Goal: Check status: Check status

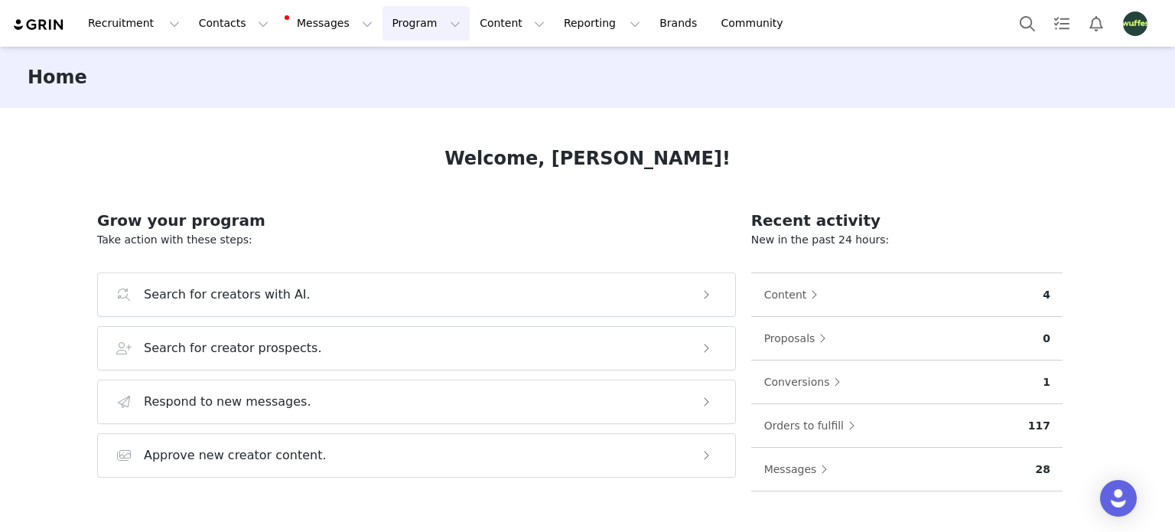
click at [383, 36] on button "Program Program" at bounding box center [426, 23] width 87 height 34
click at [401, 67] on p "Activations" at bounding box center [386, 68] width 59 height 16
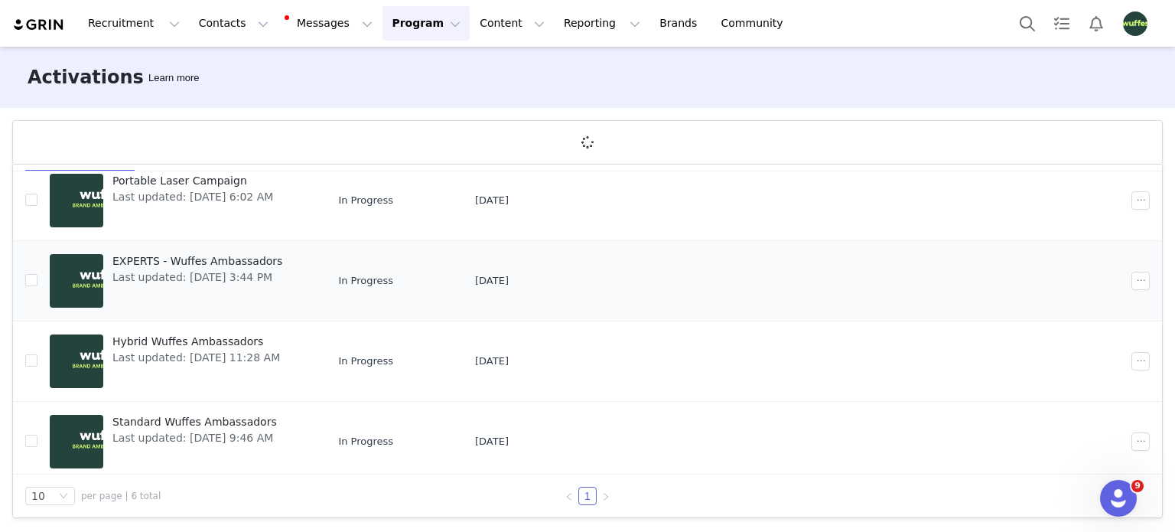
scroll to position [214, 0]
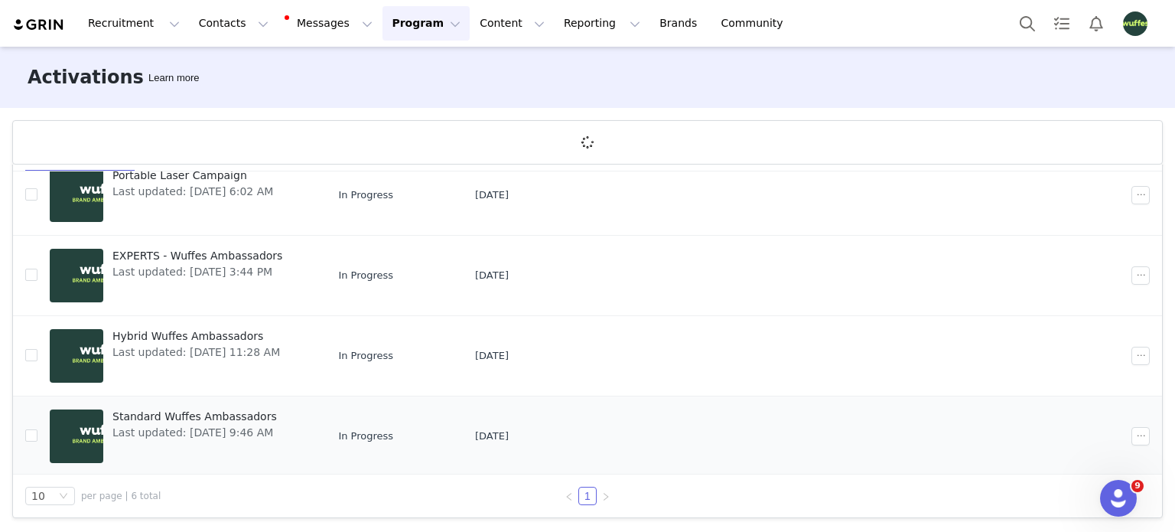
click at [156, 418] on span "Standard Wuffes Ambassadors" at bounding box center [194, 417] width 165 height 16
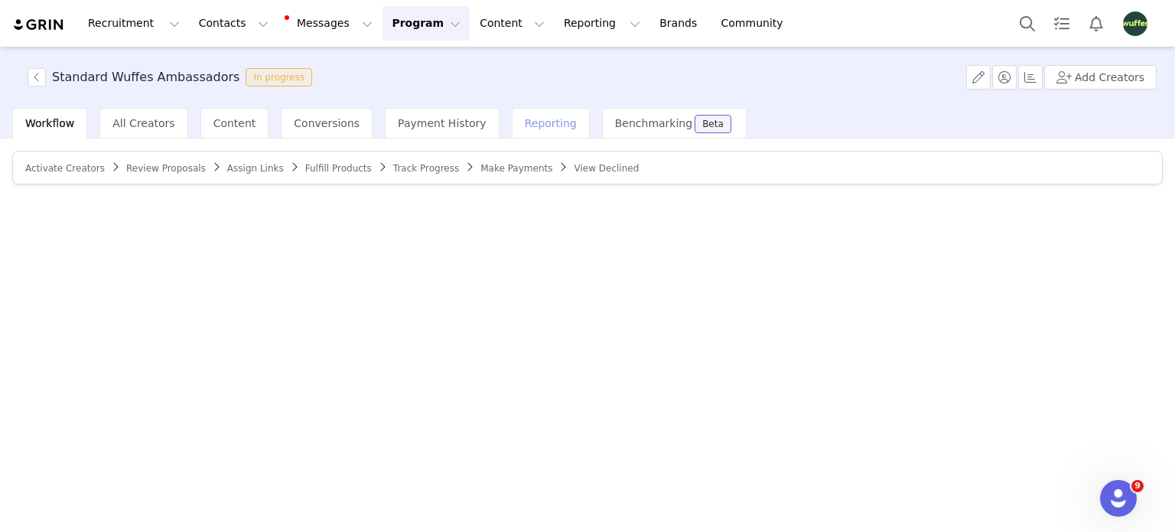
click at [512, 114] on div "Reporting" at bounding box center [551, 123] width 78 height 31
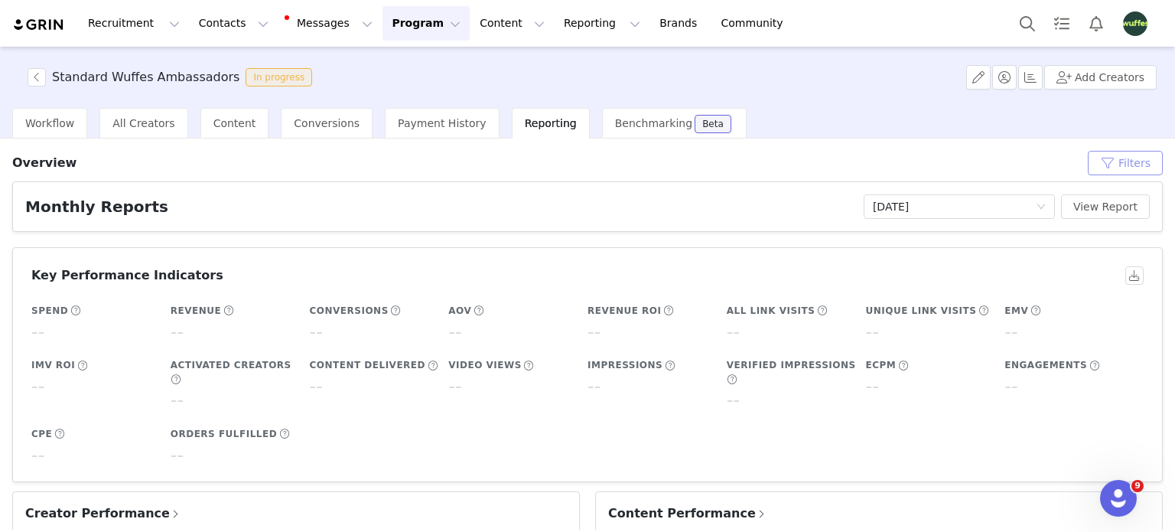
click at [1128, 157] on button "Filters" at bounding box center [1125, 163] width 75 height 24
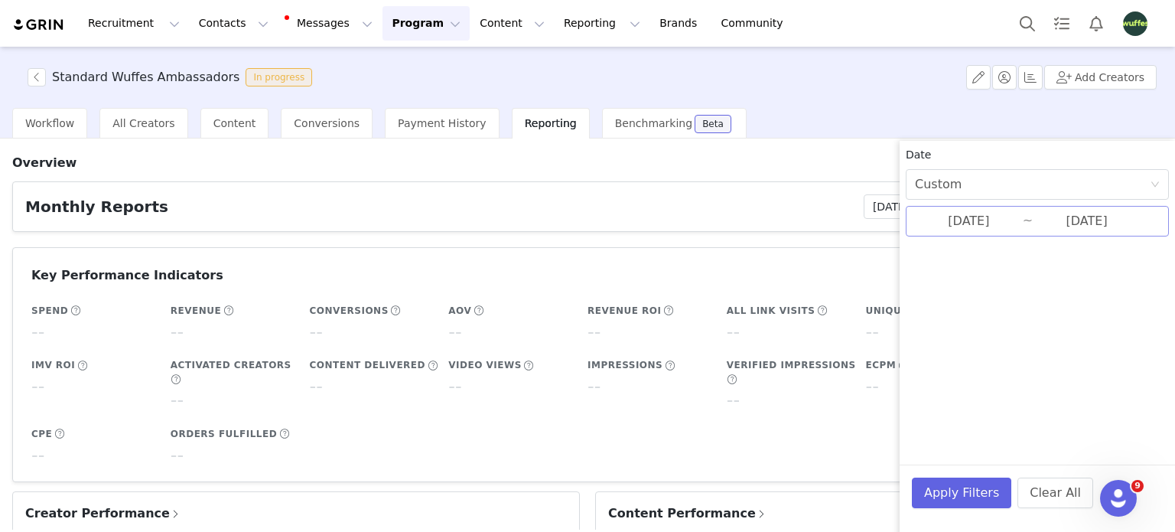
click at [1049, 224] on input "[DATE]" at bounding box center [1087, 221] width 108 height 20
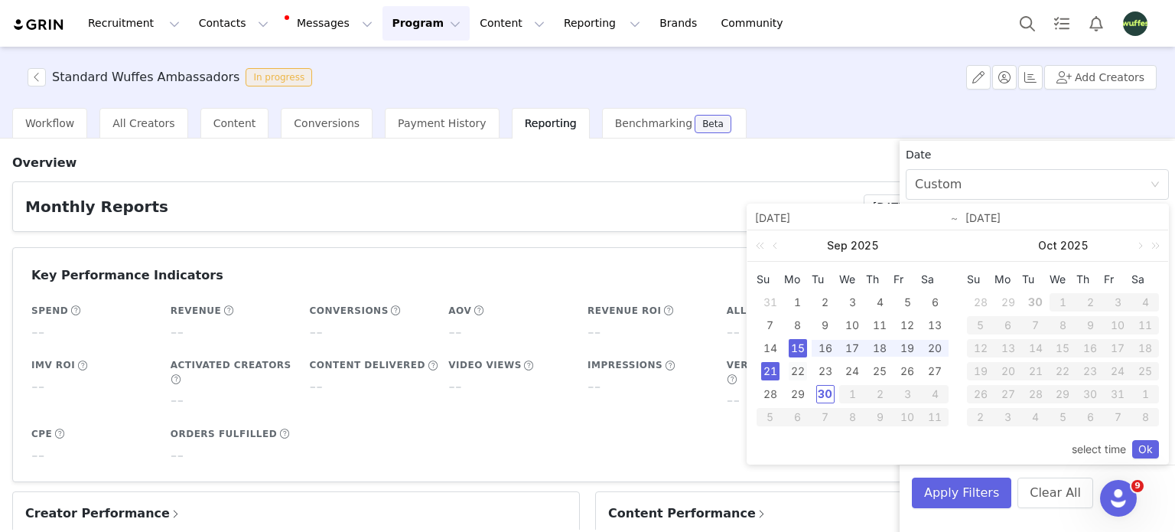
click at [796, 363] on div "22" at bounding box center [798, 371] width 18 height 18
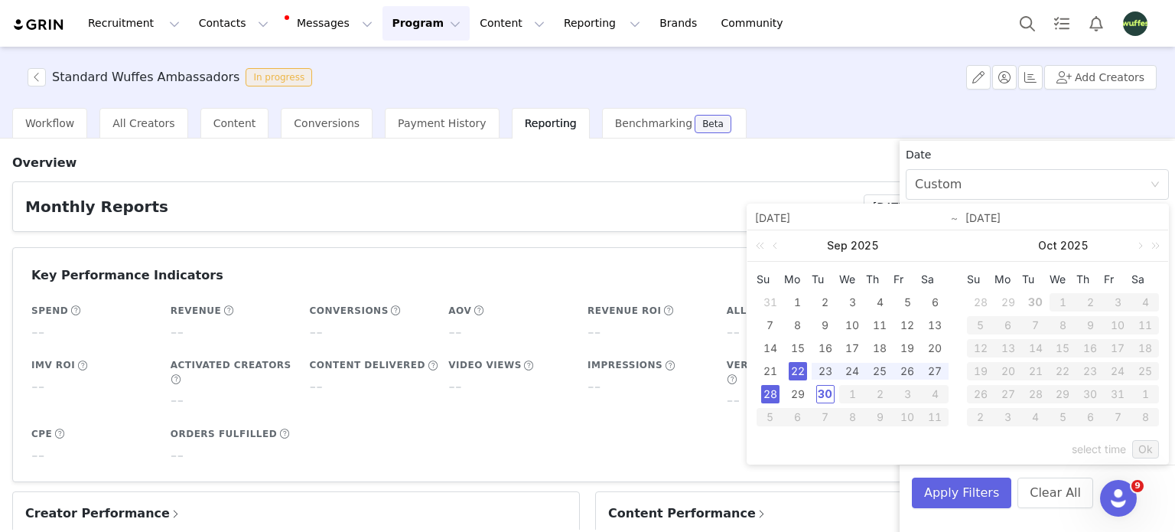
click at [772, 392] on div "28" at bounding box center [770, 394] width 18 height 18
type input "[DATE]"
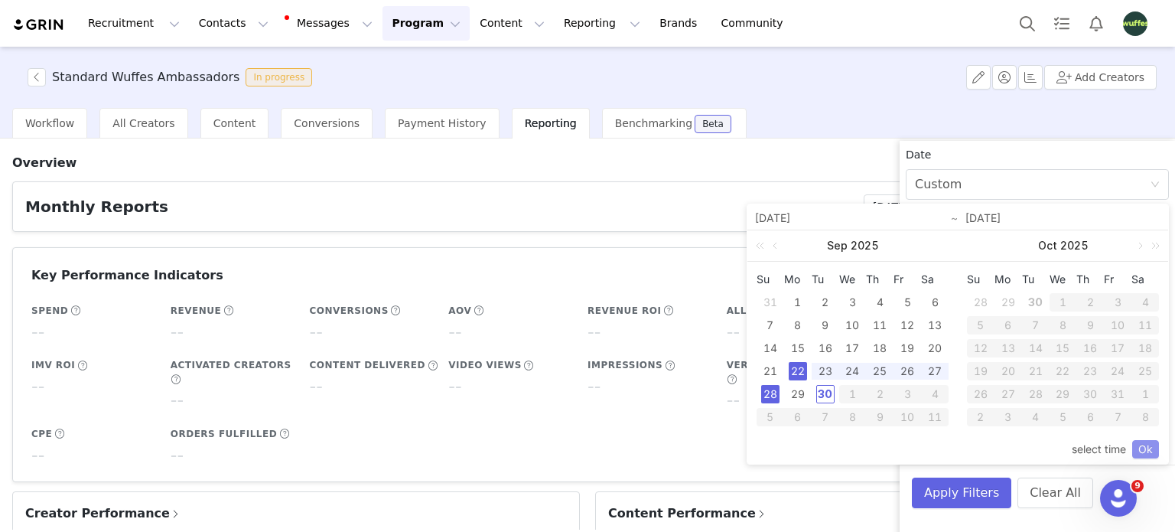
click at [1143, 445] on link "Ok" at bounding box center [1146, 449] width 27 height 18
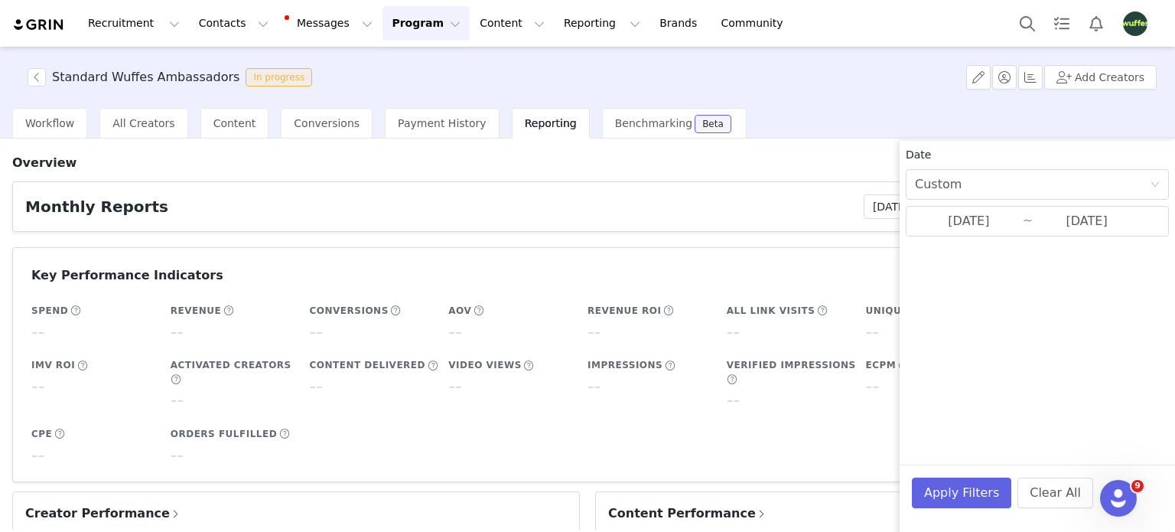
click at [1050, 390] on div "Date Custom [DATE] ~ [DATE] Apply Filters Clear All" at bounding box center [1037, 407] width 275 height 532
click at [971, 492] on button "Apply Filters" at bounding box center [961, 493] width 99 height 31
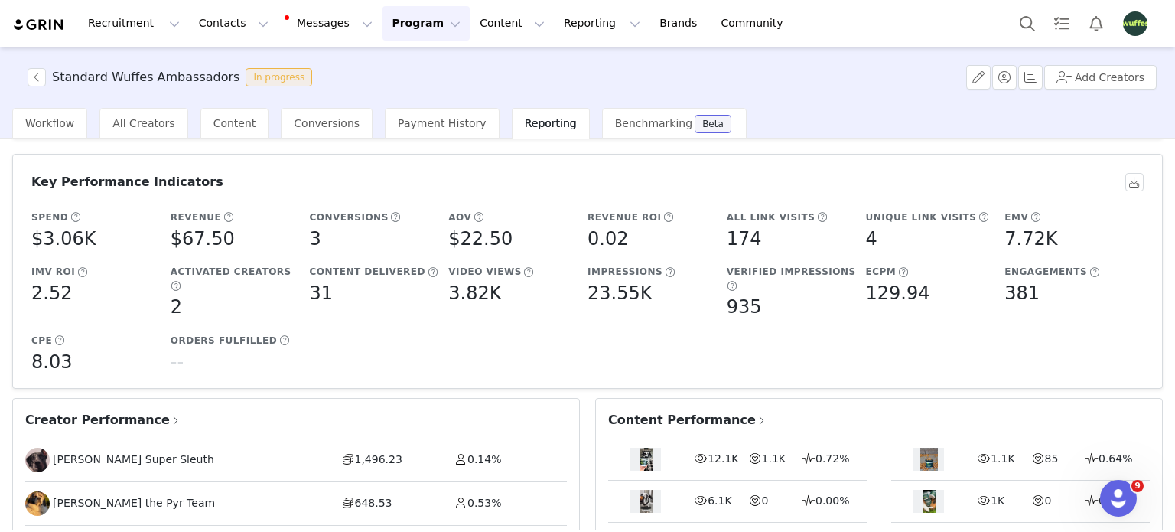
scroll to position [77, 0]
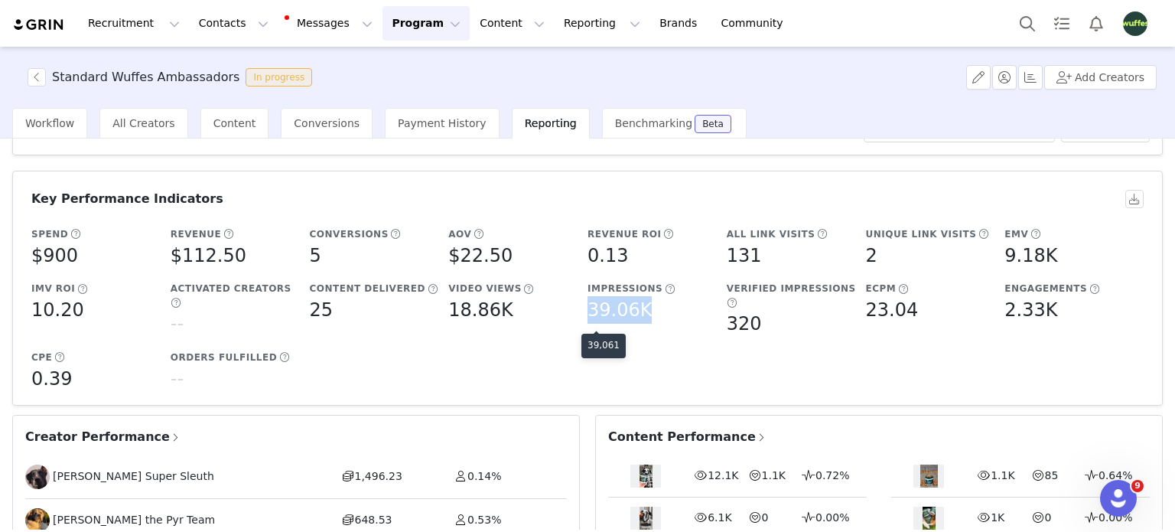
drag, startPoint x: 580, startPoint y: 308, endPoint x: 635, endPoint y: 312, distance: 55.2
click at [635, 312] on div "Impressions 39.06K" at bounding box center [653, 302] width 139 height 55
copy h5 "39.06K"
drag, startPoint x: 169, startPoint y: 253, endPoint x: 240, endPoint y: 250, distance: 70.5
click at [240, 250] on div "$112.50" at bounding box center [237, 256] width 132 height 28
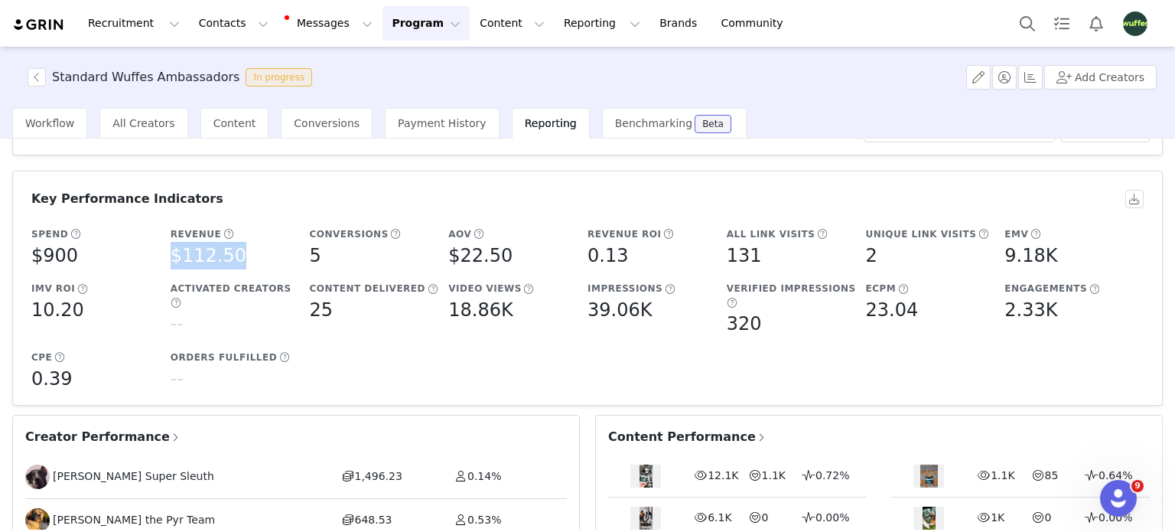
copy h5 "$112.50"
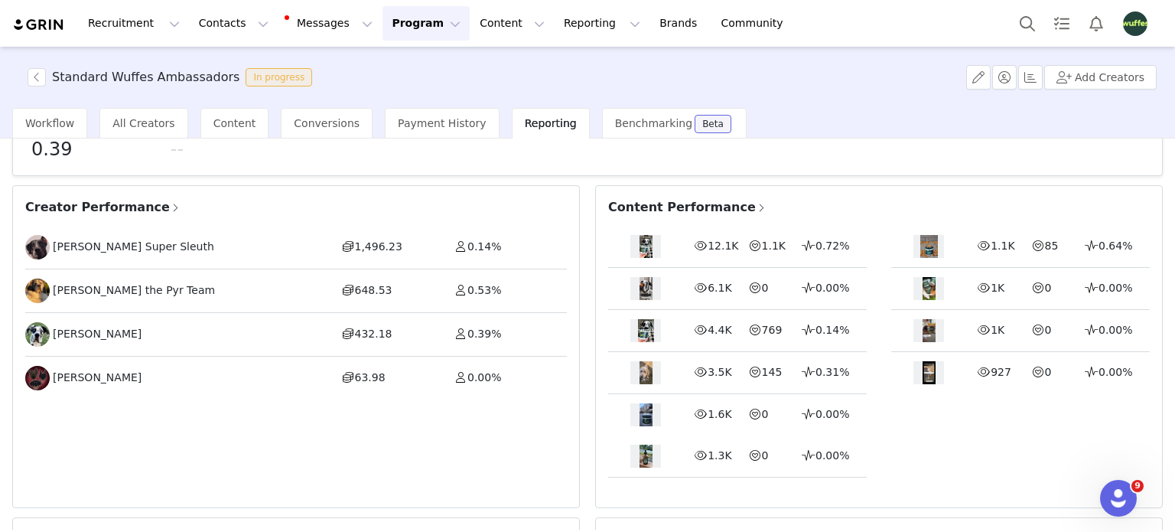
click at [170, 201] on span at bounding box center [175, 208] width 11 height 14
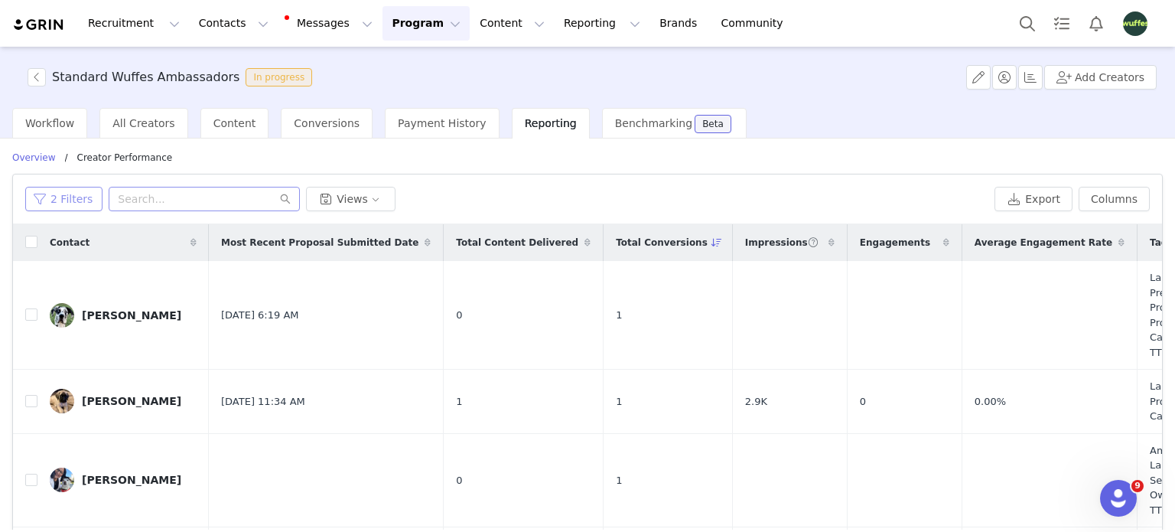
click at [82, 203] on button "2 Filters" at bounding box center [63, 199] width 77 height 24
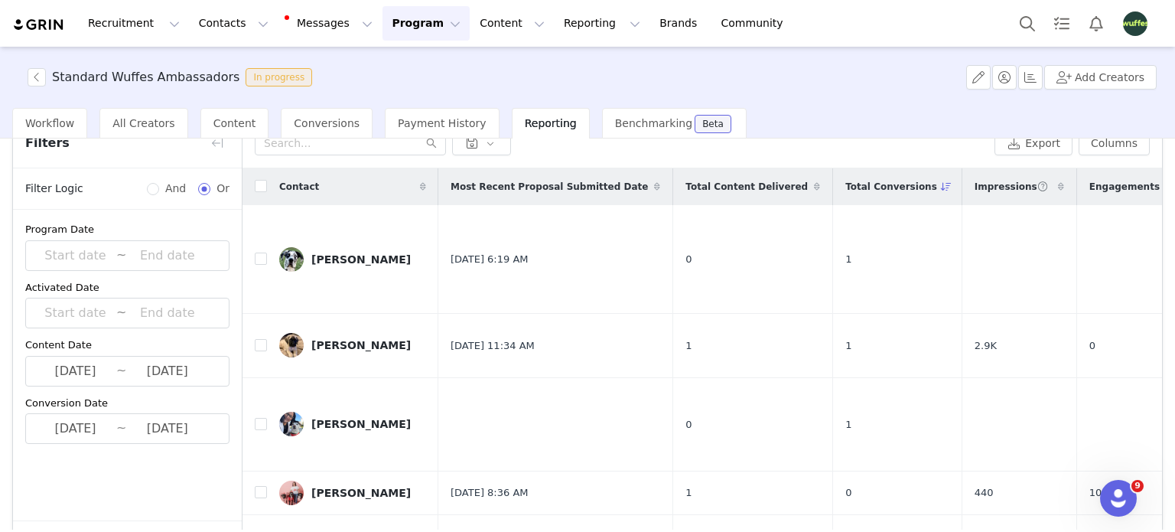
scroll to position [116, 0]
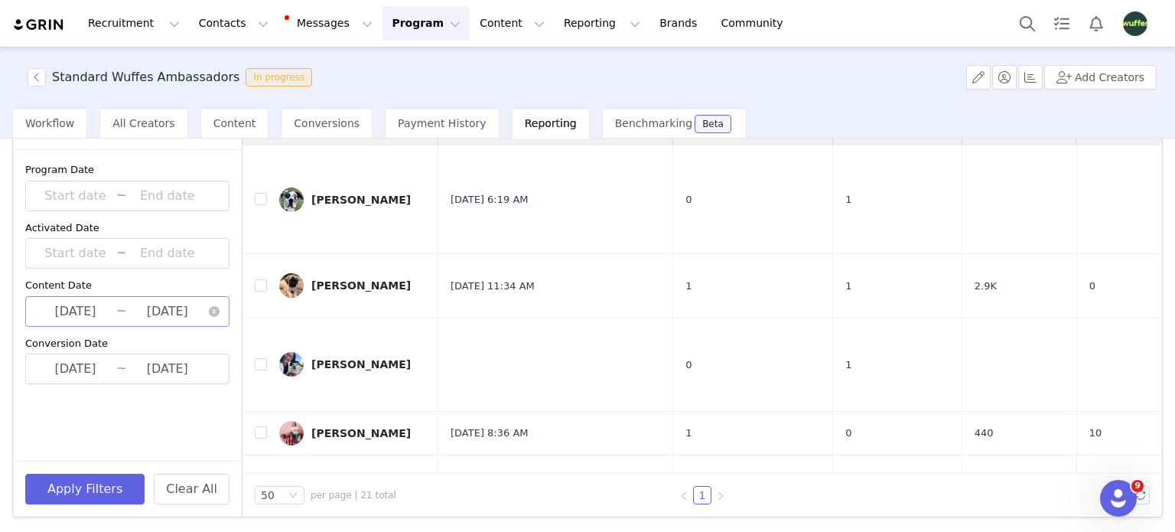
click at [159, 311] on input "[DATE]" at bounding box center [167, 312] width 82 height 20
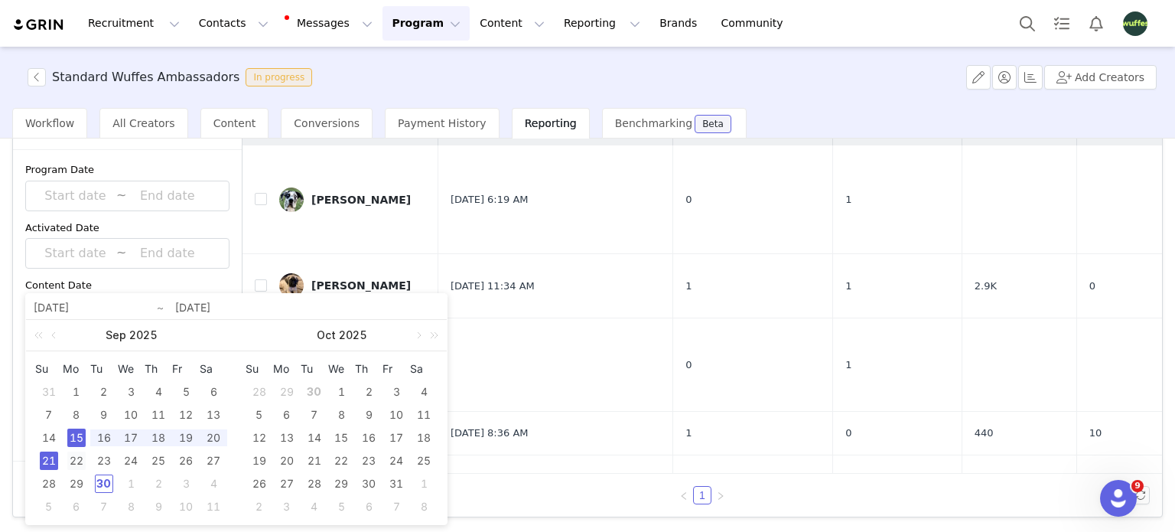
click at [77, 462] on div "22" at bounding box center [76, 460] width 18 height 18
click at [55, 481] on div "28" at bounding box center [49, 483] width 18 height 18
type input "[DATE]"
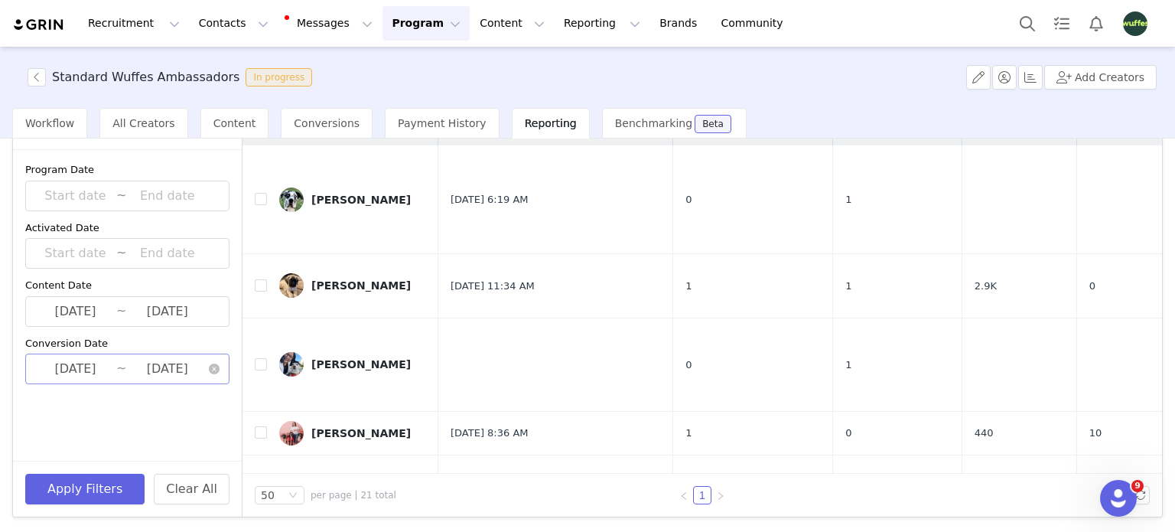
click at [101, 376] on input "[DATE]" at bounding box center [75, 369] width 82 height 20
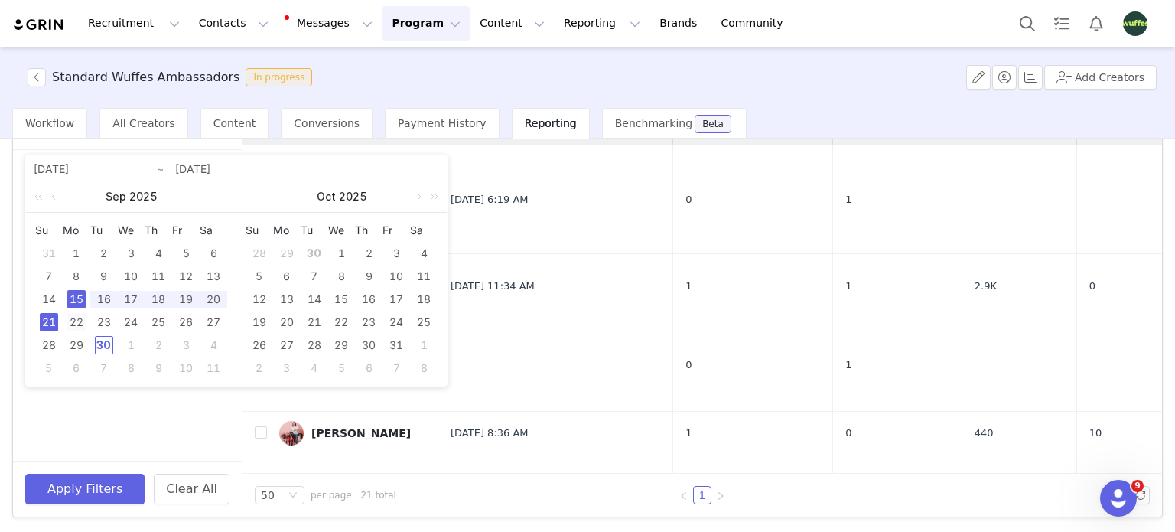
click at [77, 319] on div "22" at bounding box center [76, 322] width 18 height 18
click at [49, 345] on div "28" at bounding box center [49, 345] width 18 height 18
type input "[DATE]"
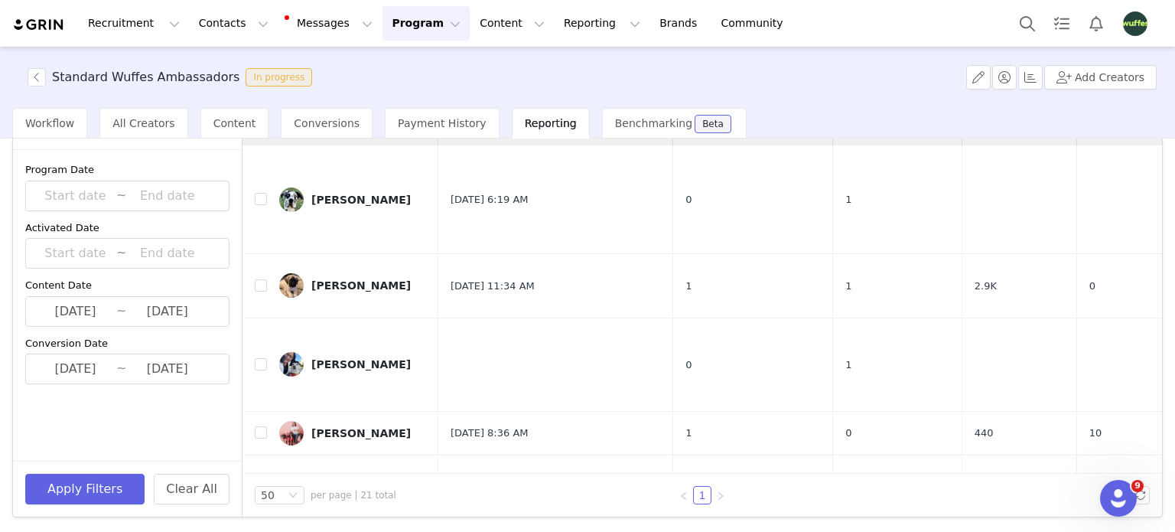
click at [73, 416] on div "Program Date ~ Activated Date ~ Content Date [DATE] ~ [DATE] Conversion Date [D…" at bounding box center [127, 305] width 229 height 311
click at [121, 490] on button "Apply Filters" at bounding box center [84, 489] width 119 height 31
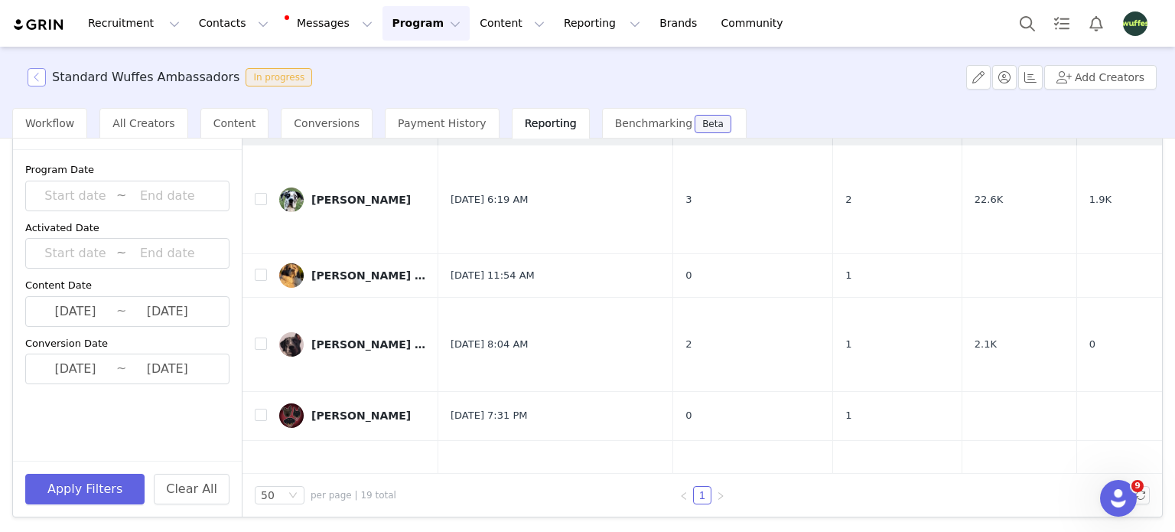
click at [44, 78] on button "button" at bounding box center [37, 77] width 18 height 18
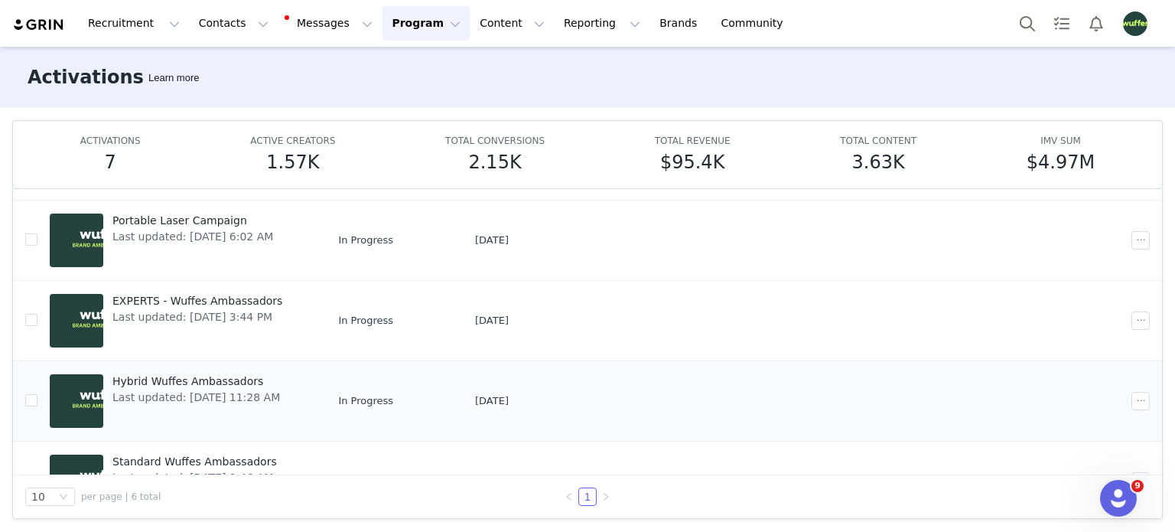
scroll to position [215, 0]
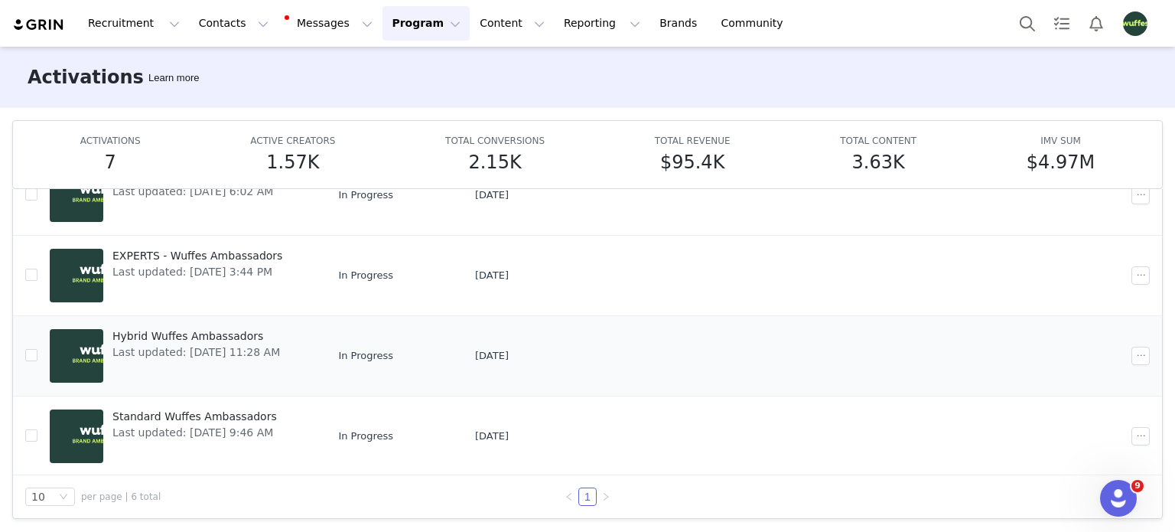
click at [190, 354] on span "Last updated: [DATE] 11:28 AM" at bounding box center [196, 352] width 168 height 16
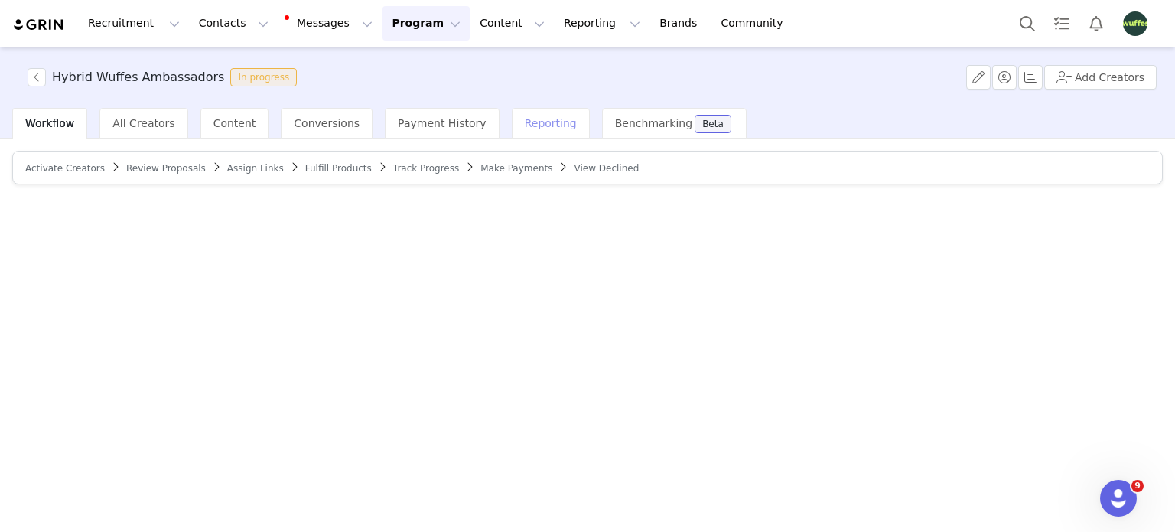
click at [528, 118] on span "Reporting" at bounding box center [551, 123] width 52 height 12
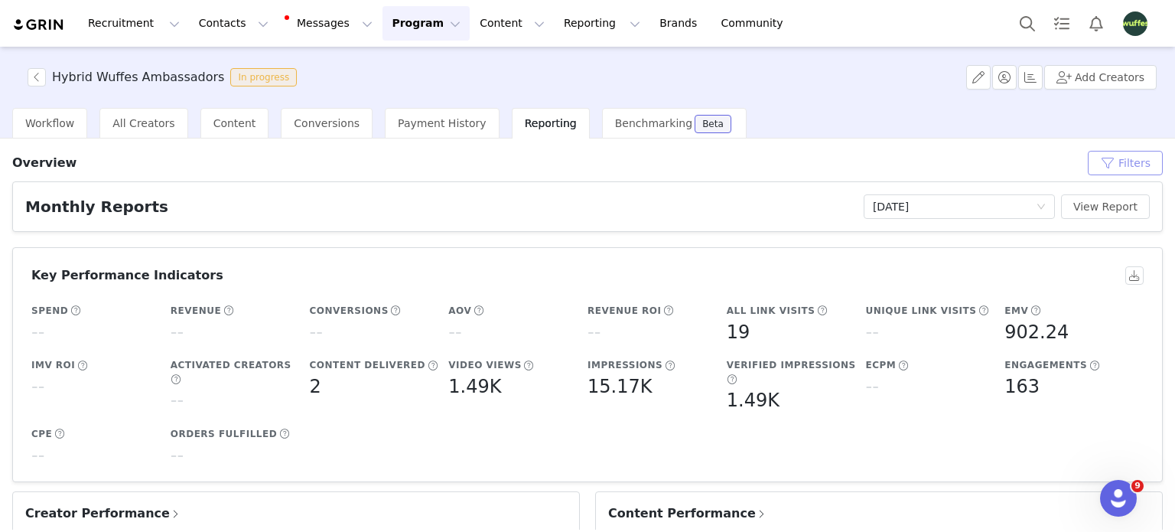
click at [1122, 170] on button "Filters" at bounding box center [1125, 163] width 75 height 24
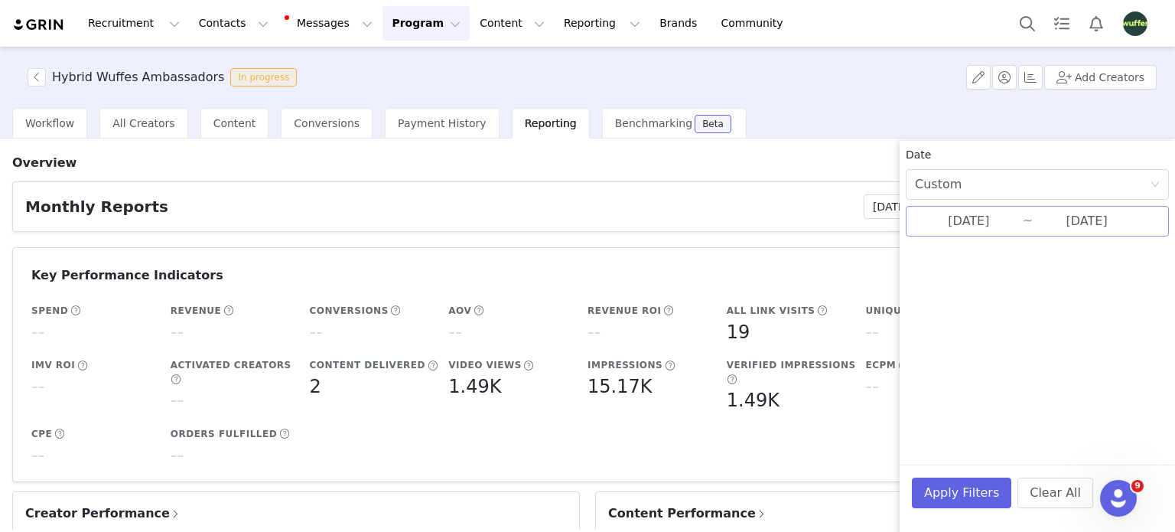
click at [997, 219] on input "[DATE]" at bounding box center [969, 221] width 108 height 20
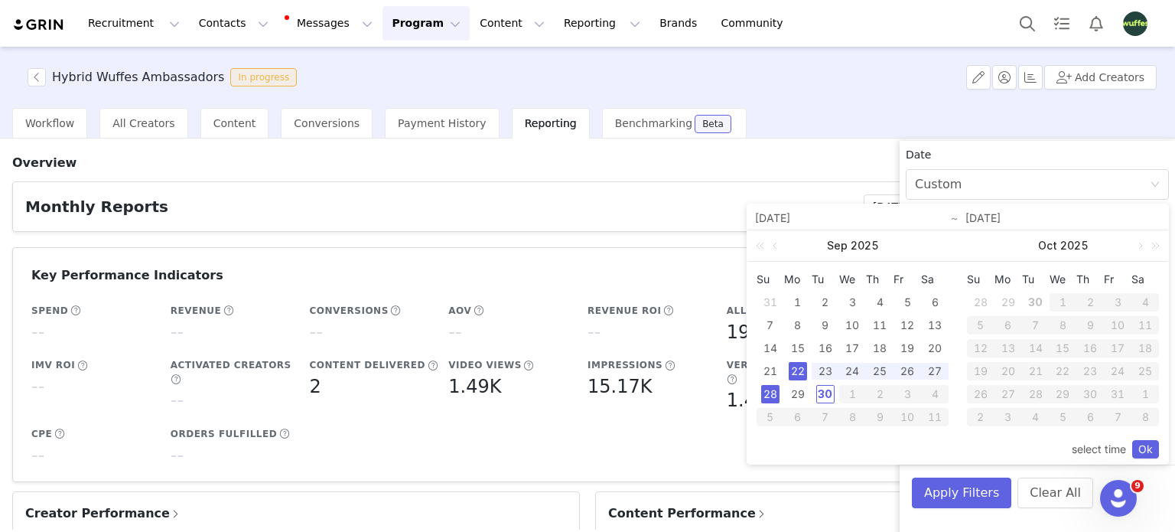
click at [797, 369] on div "22" at bounding box center [798, 371] width 18 height 18
click at [773, 391] on div "28" at bounding box center [770, 394] width 18 height 18
click at [1139, 446] on link "Ok" at bounding box center [1146, 449] width 27 height 18
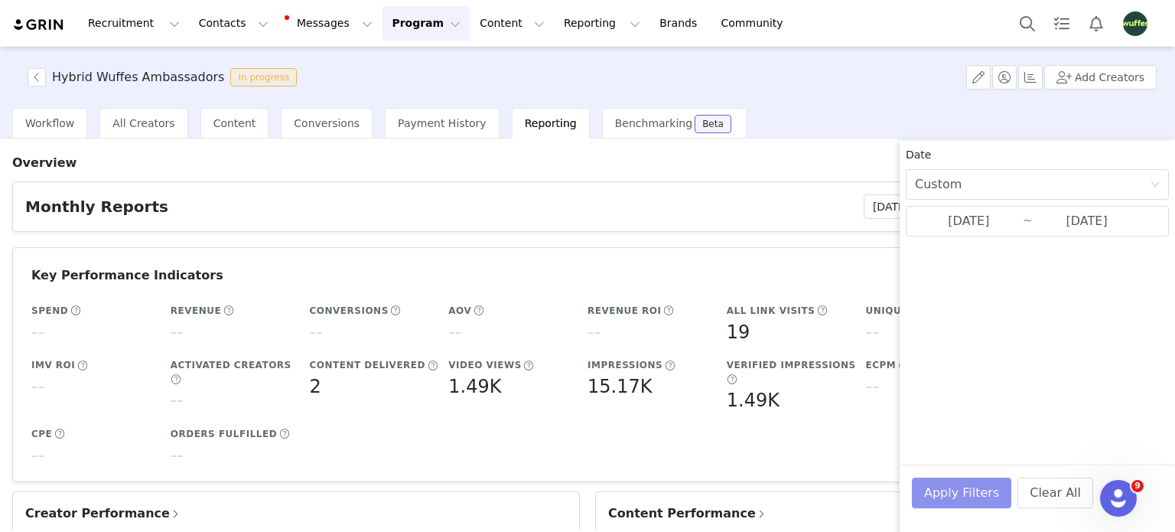
click at [986, 485] on button "Apply Filters" at bounding box center [961, 493] width 99 height 31
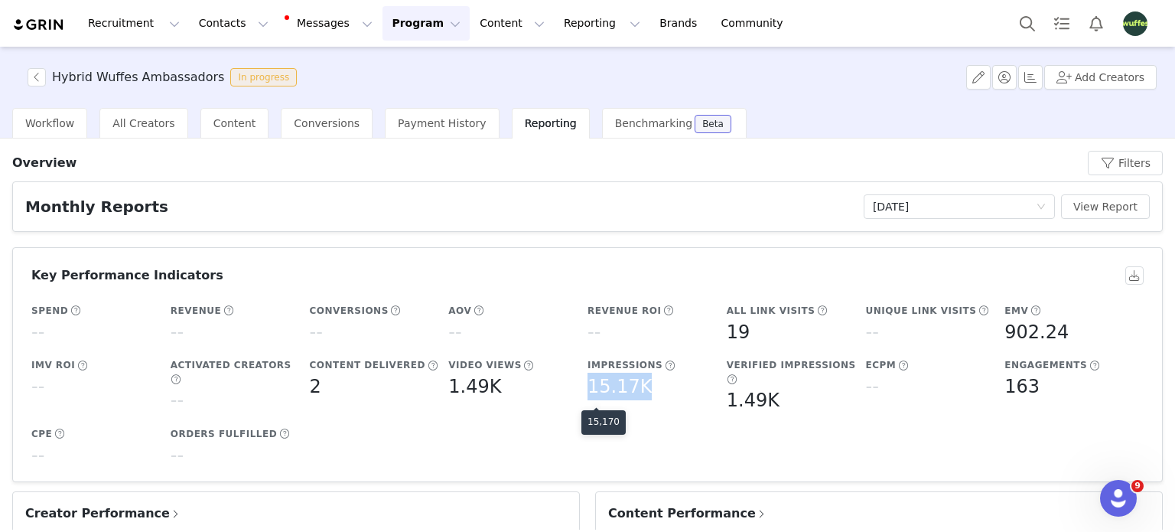
drag, startPoint x: 583, startPoint y: 388, endPoint x: 653, endPoint y: 388, distance: 69.6
click at [653, 388] on div "15.17K" at bounding box center [654, 387] width 132 height 28
copy h5 "15.17K"
click at [584, 409] on div "Spend -- Revenue -- Conversions -- AOV -- Revenue ROI -- All Link Visits 19 Uni…" at bounding box center [584, 386] width 1113 height 178
drag, startPoint x: 579, startPoint y: 388, endPoint x: 637, endPoint y: 393, distance: 59.2
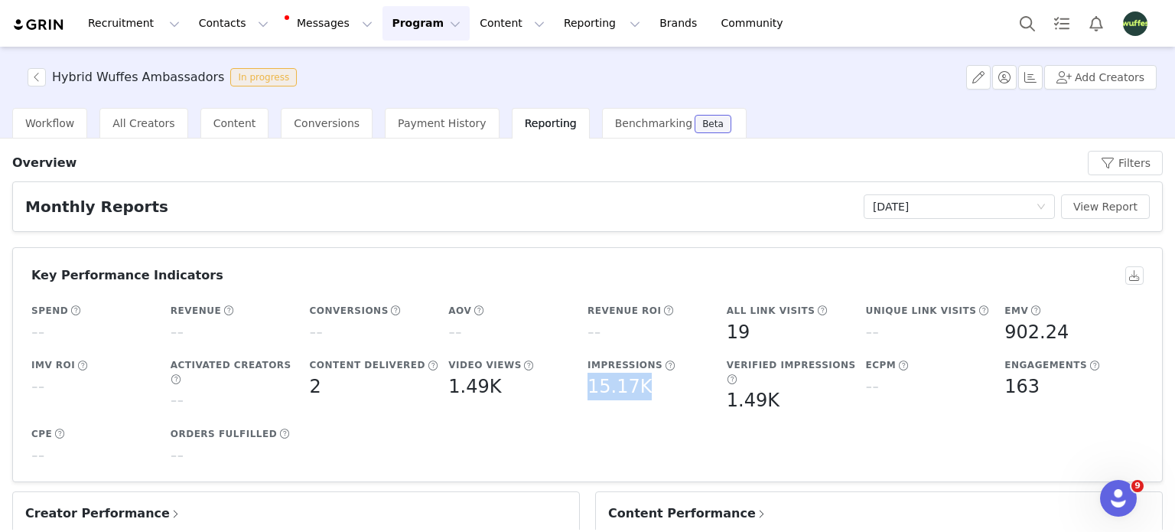
click at [637, 393] on div "Impressions 15.17K" at bounding box center [653, 379] width 139 height 55
copy h5 "15.17K"
click at [258, 355] on div "Activated Creators --" at bounding box center [236, 386] width 139 height 69
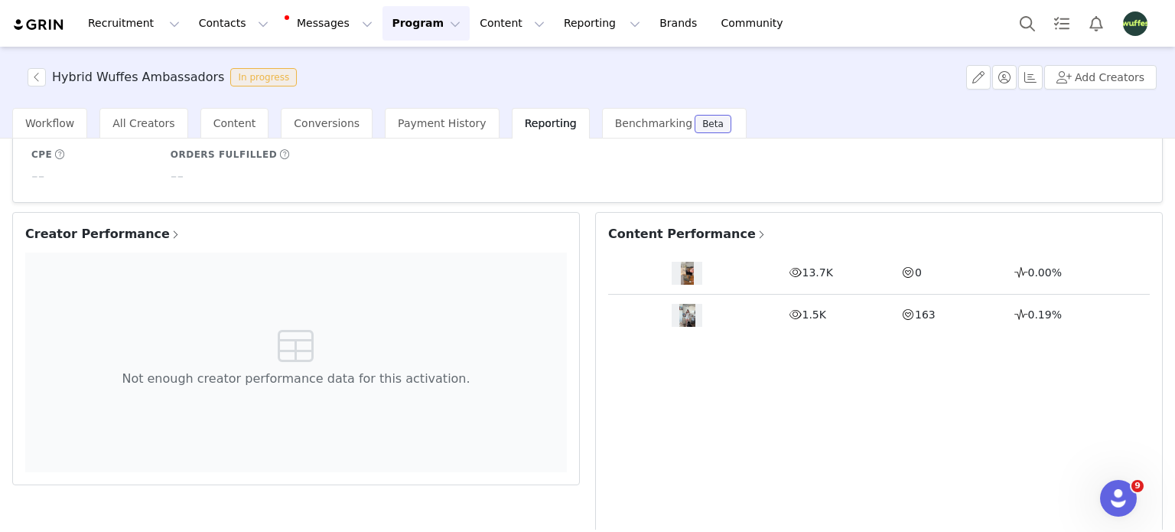
scroll to position [306, 0]
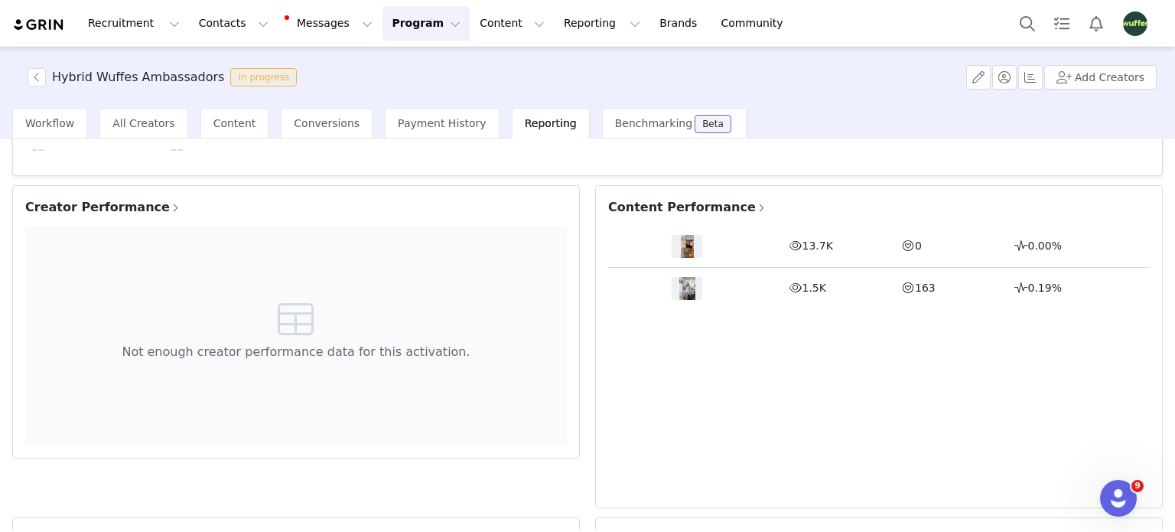
click at [122, 198] on span "Creator Performance" at bounding box center [103, 207] width 156 height 18
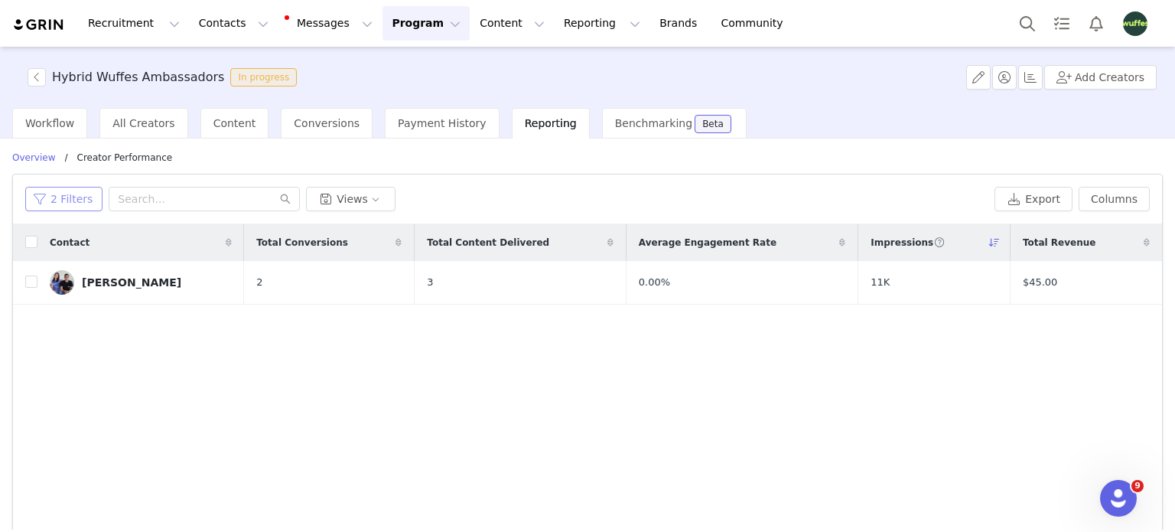
click at [70, 196] on button "2 Filters" at bounding box center [63, 199] width 77 height 24
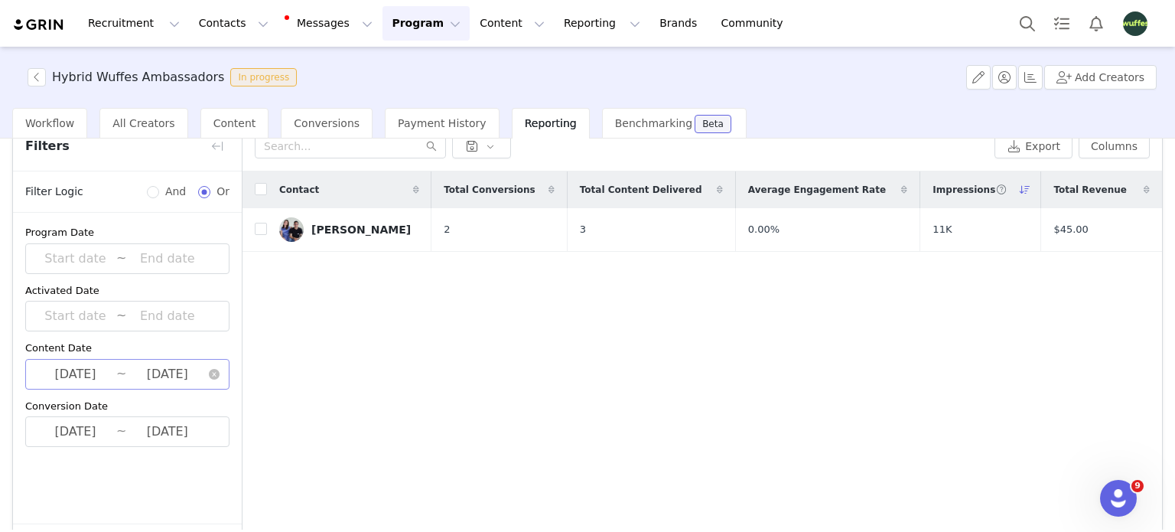
scroll to position [116, 0]
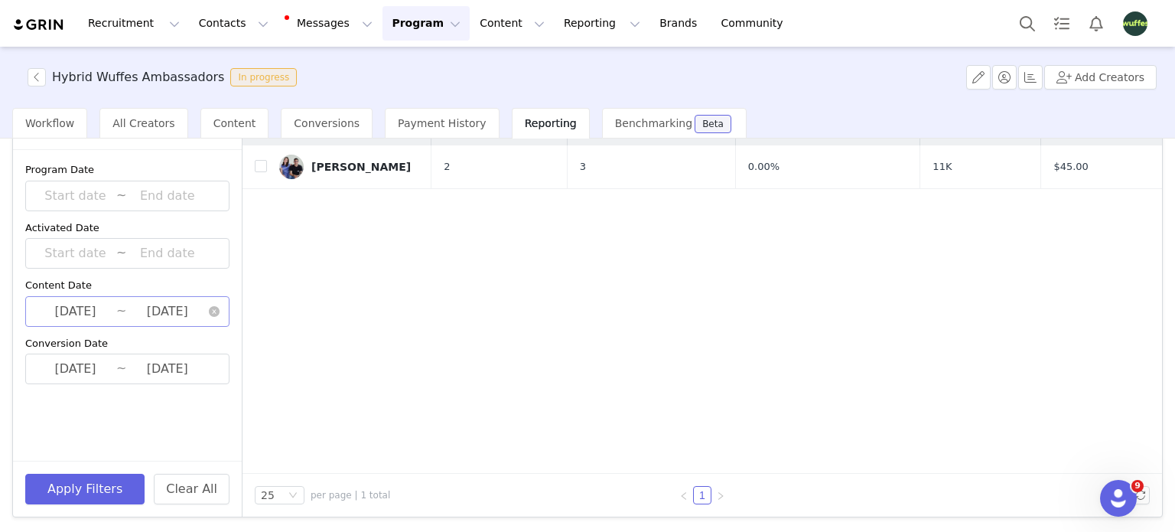
click at [136, 302] on input "[DATE]" at bounding box center [167, 312] width 82 height 20
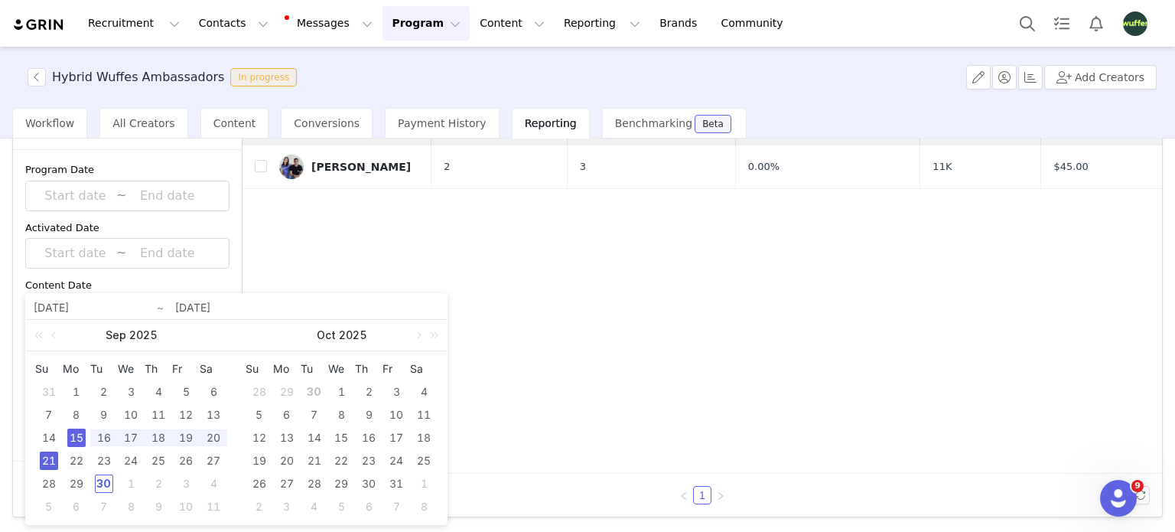
click at [77, 458] on div "22" at bounding box center [76, 460] width 18 height 18
click at [50, 484] on div "28" at bounding box center [49, 483] width 18 height 18
type input "[DATE]"
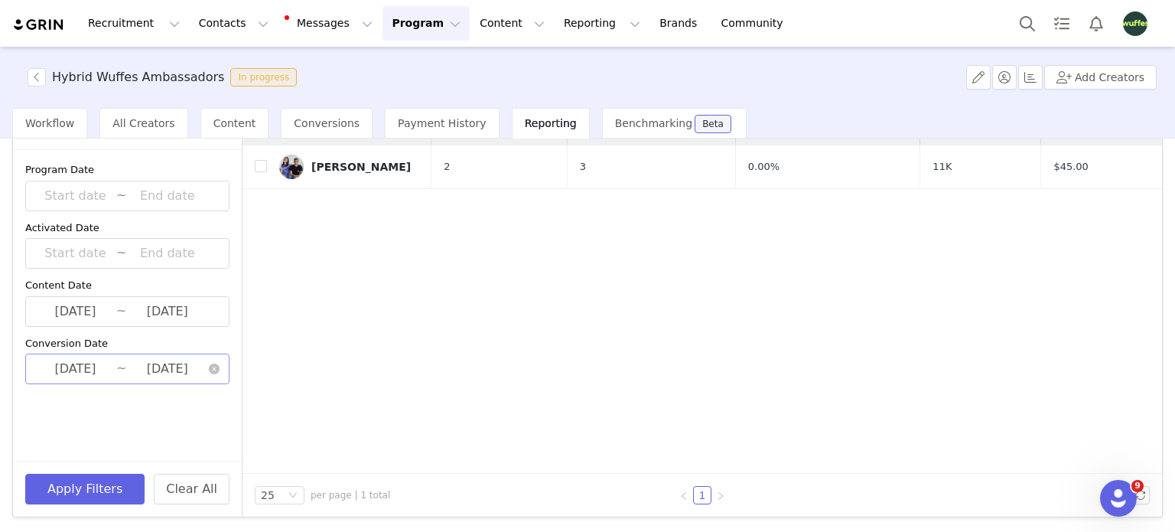
click at [87, 372] on input "[DATE]" at bounding box center [75, 369] width 82 height 20
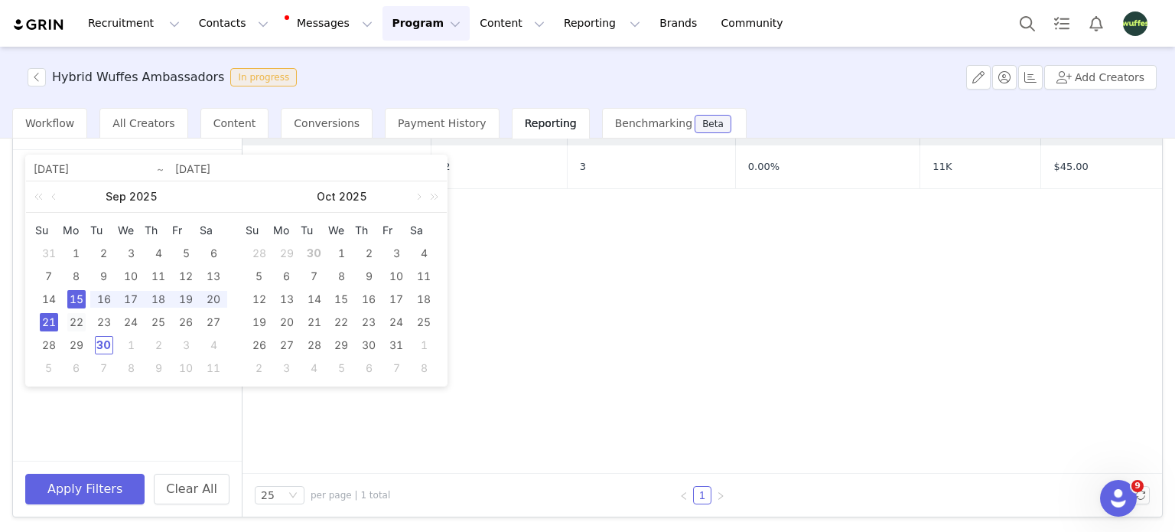
click at [77, 320] on div "22" at bounding box center [76, 322] width 18 height 18
click at [42, 344] on div "28" at bounding box center [49, 345] width 18 height 18
type input "[DATE]"
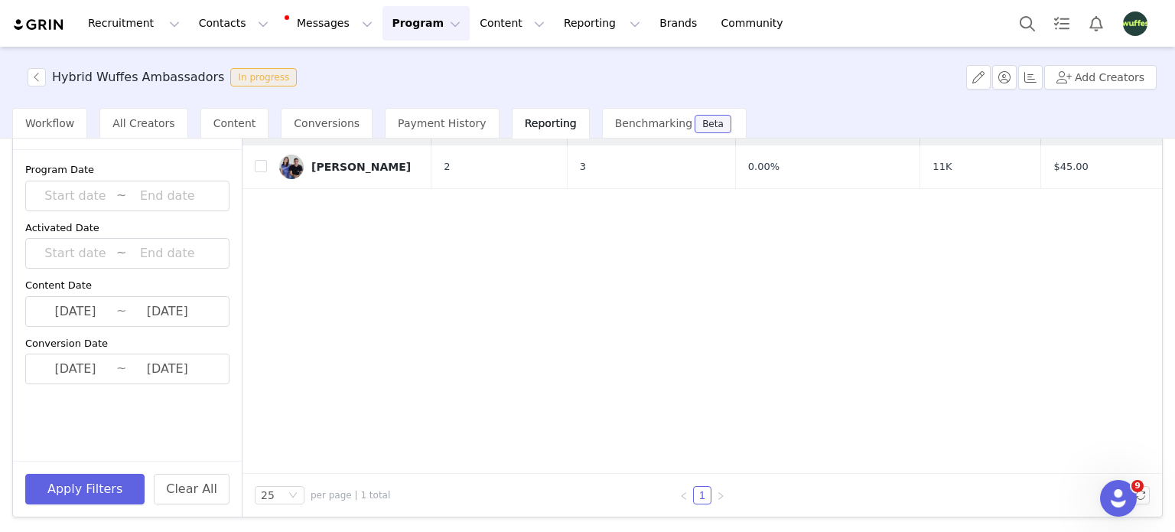
click at [93, 427] on div "Program Date ~ Activated Date ~ Content Date [DATE] ~ [DATE] Conversion Date [D…" at bounding box center [127, 305] width 229 height 311
click at [101, 481] on button "Apply Filters" at bounding box center [84, 489] width 119 height 31
drag, startPoint x: 386, startPoint y: 422, endPoint x: 379, endPoint y: 415, distance: 9.7
click at [386, 422] on div "Contact Total Conversions Total Content Delivered Average Engagement Rate Impre…" at bounding box center [703, 291] width 920 height 365
click at [525, 120] on span "Reporting" at bounding box center [551, 123] width 52 height 12
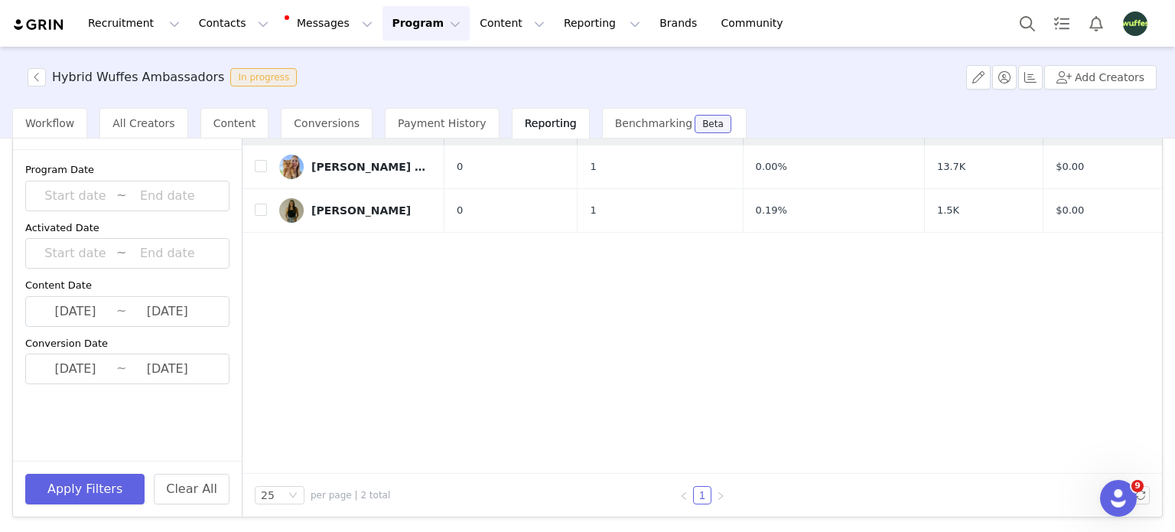
click at [525, 126] on span "Reporting" at bounding box center [551, 123] width 52 height 12
click at [37, 70] on button "button" at bounding box center [37, 77] width 18 height 18
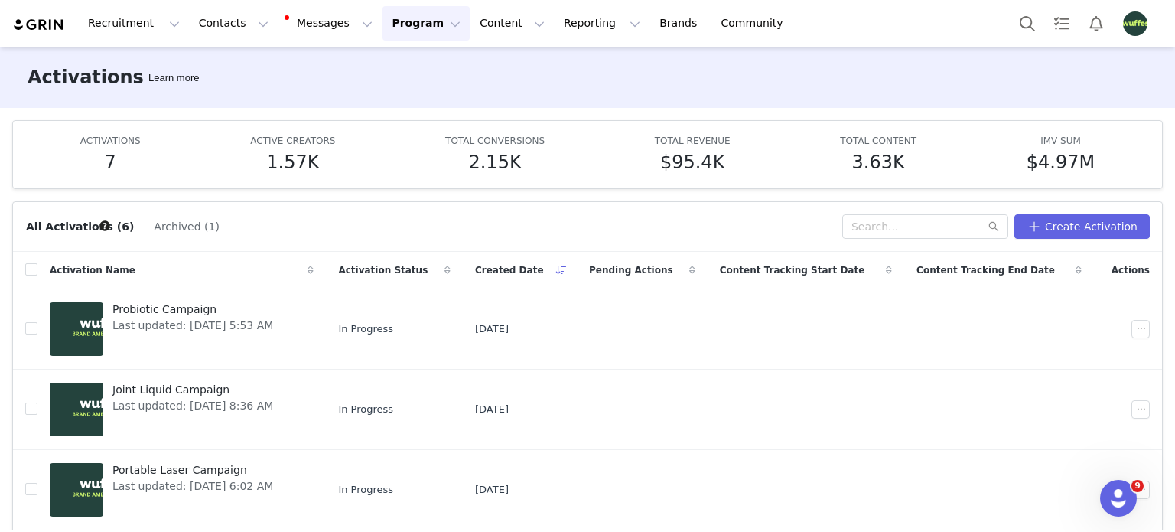
click at [383, 31] on button "Program Program" at bounding box center [426, 23] width 87 height 34
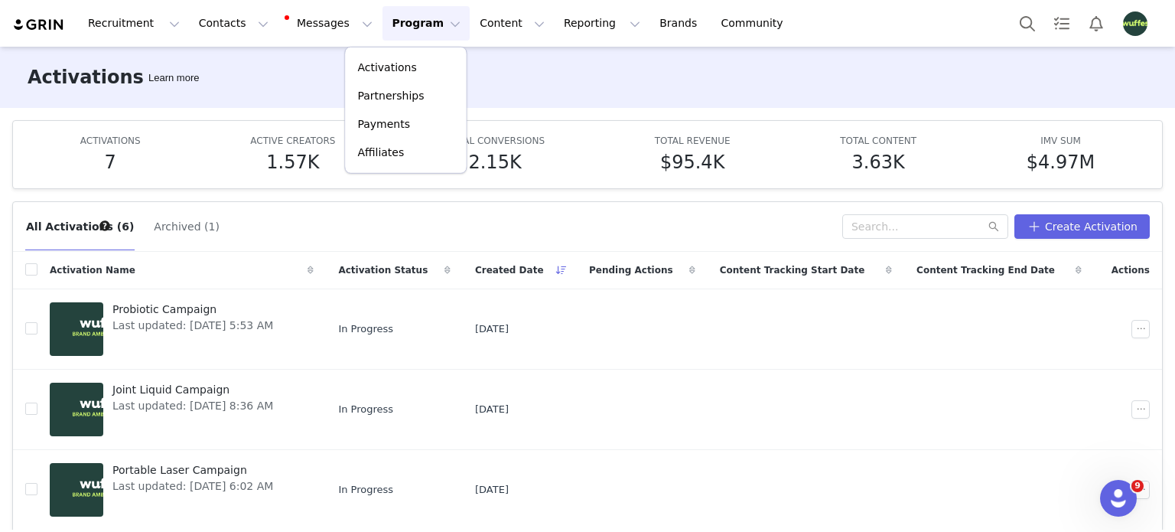
click at [282, 76] on div "Activations Learn more" at bounding box center [587, 77] width 1175 height 61
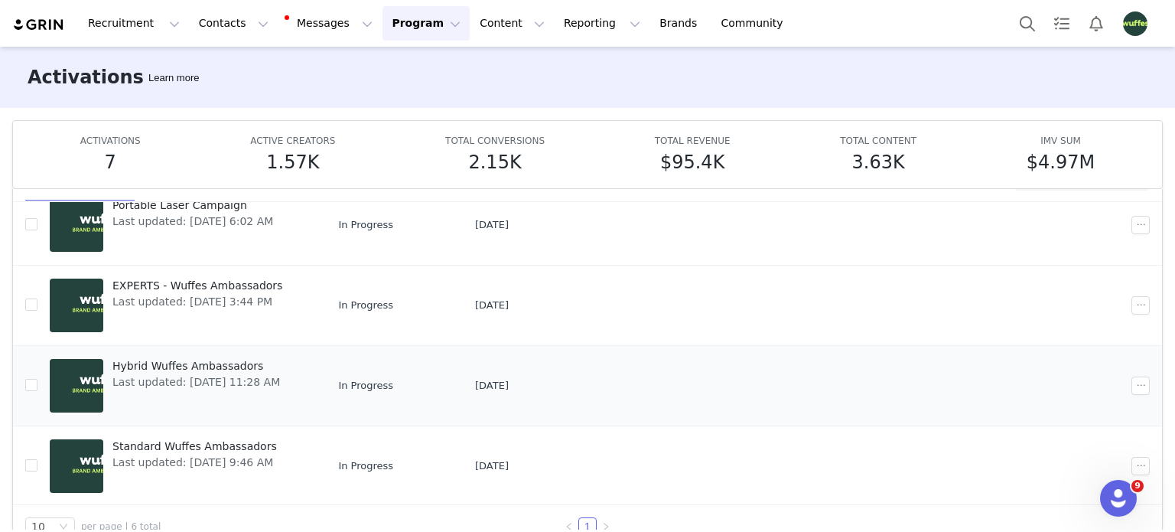
scroll to position [77, 0]
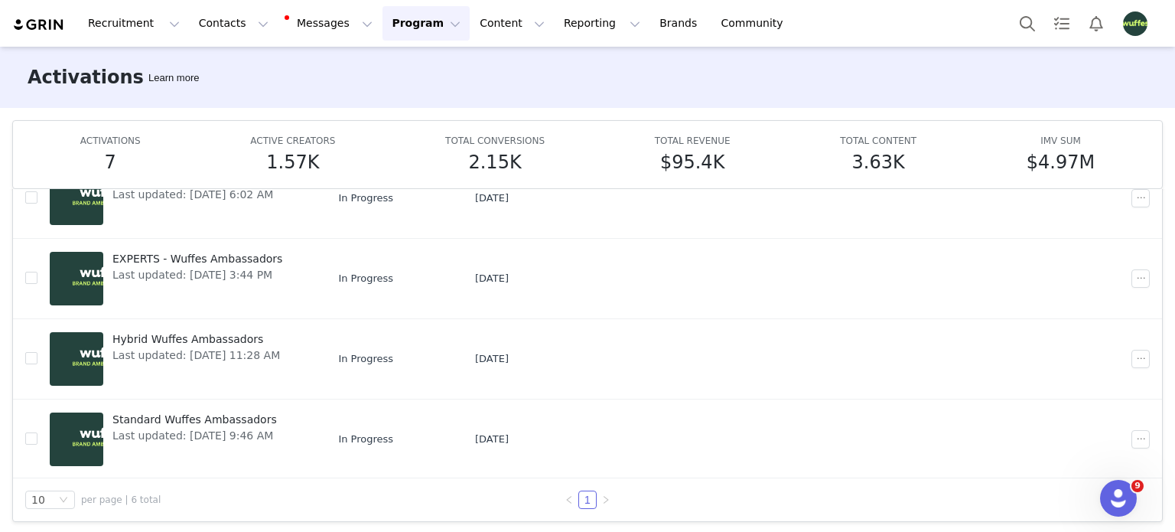
drag, startPoint x: 200, startPoint y: 269, endPoint x: 348, endPoint y: 41, distance: 272.1
click at [200, 269] on span "Last updated: [DATE] 3:44 PM" at bounding box center [197, 275] width 170 height 16
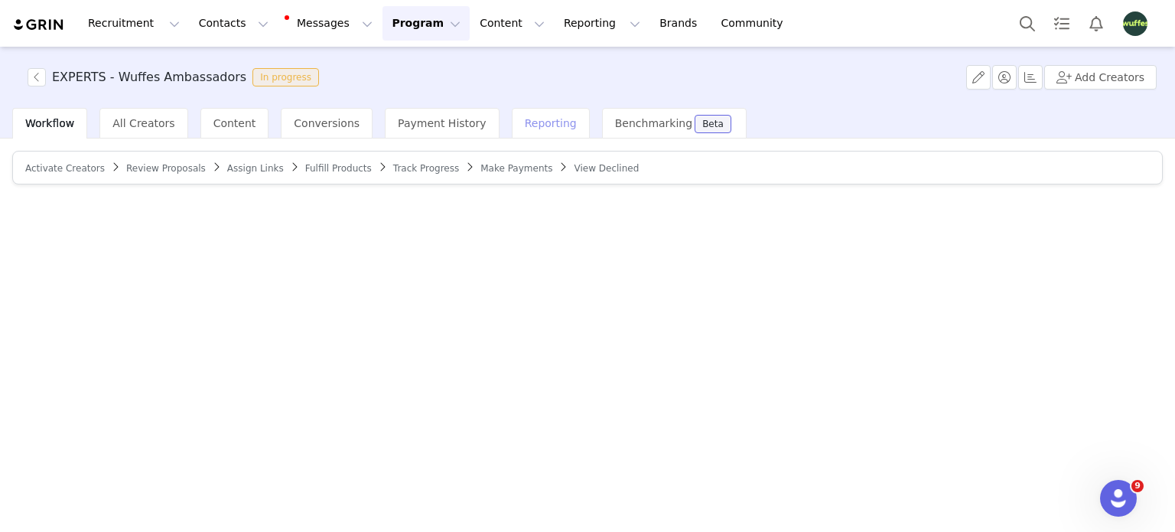
click at [512, 118] on div "Reporting" at bounding box center [551, 123] width 78 height 31
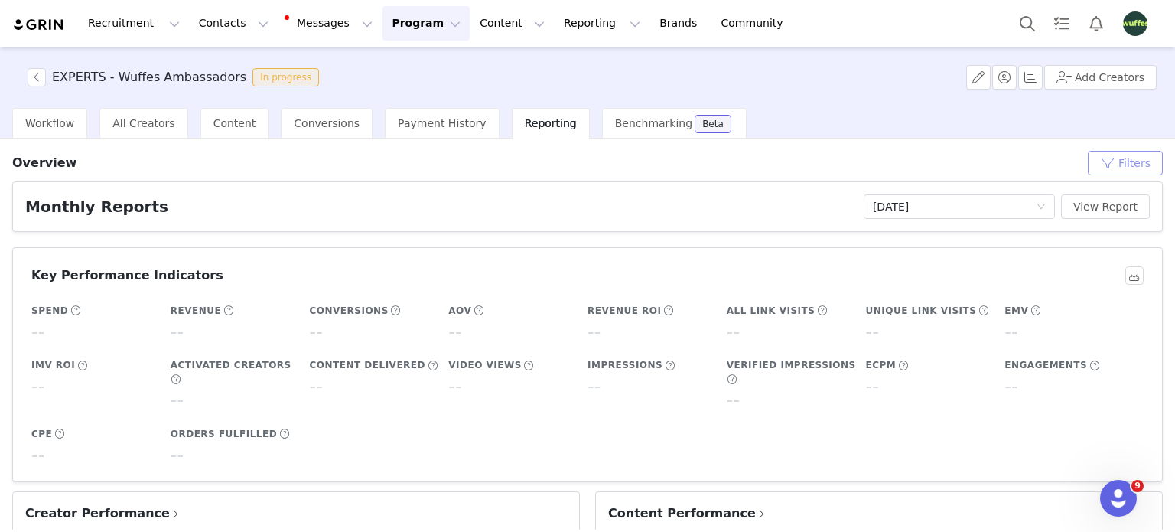
click at [1126, 152] on button "Filters" at bounding box center [1125, 163] width 75 height 24
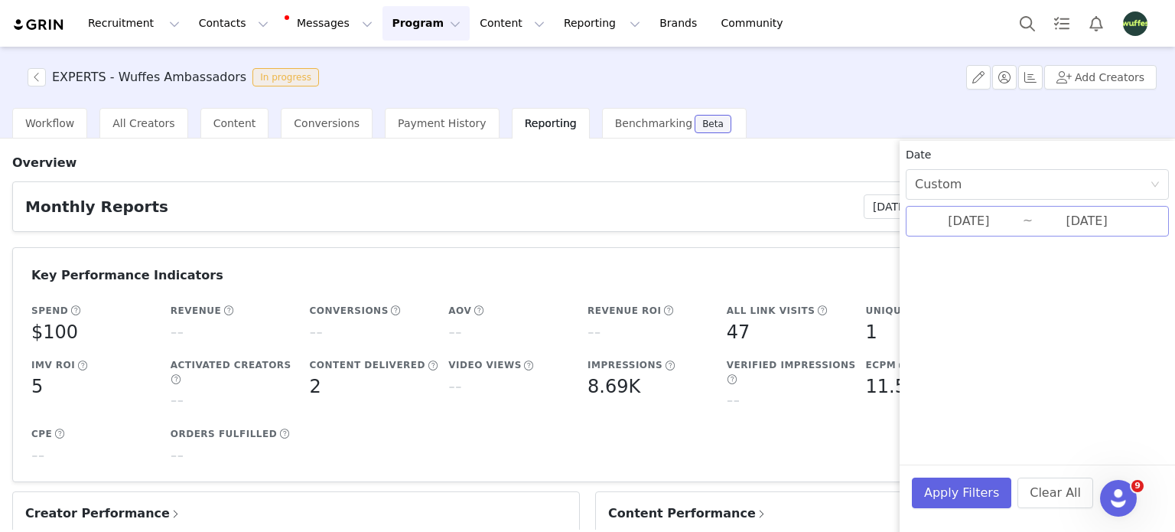
click at [980, 217] on input "[DATE]" at bounding box center [969, 221] width 108 height 20
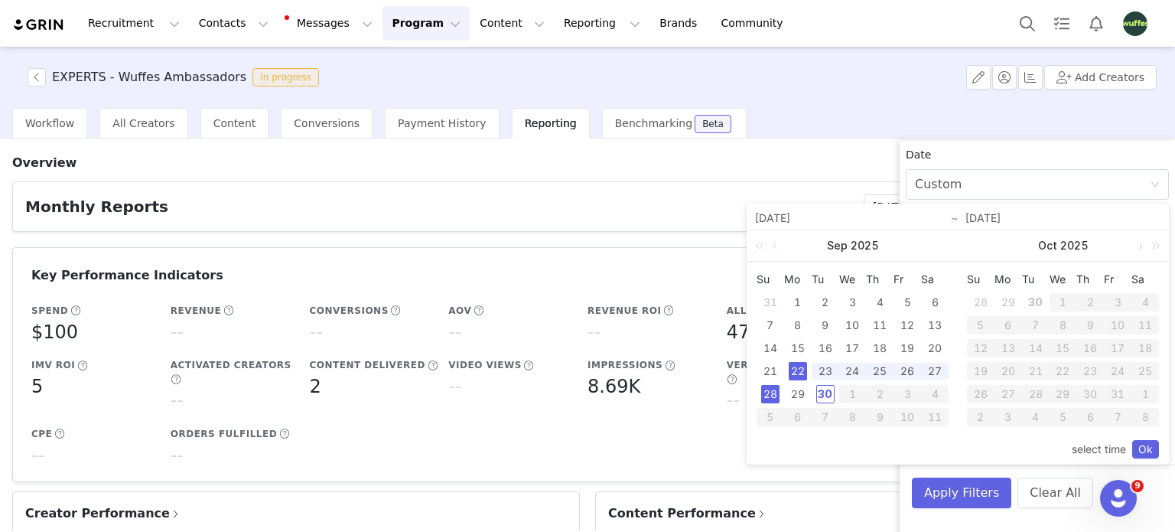
drag, startPoint x: 800, startPoint y: 340, endPoint x: 793, endPoint y: 363, distance: 24.7
click at [800, 341] on div "15" at bounding box center [798, 348] width 18 height 18
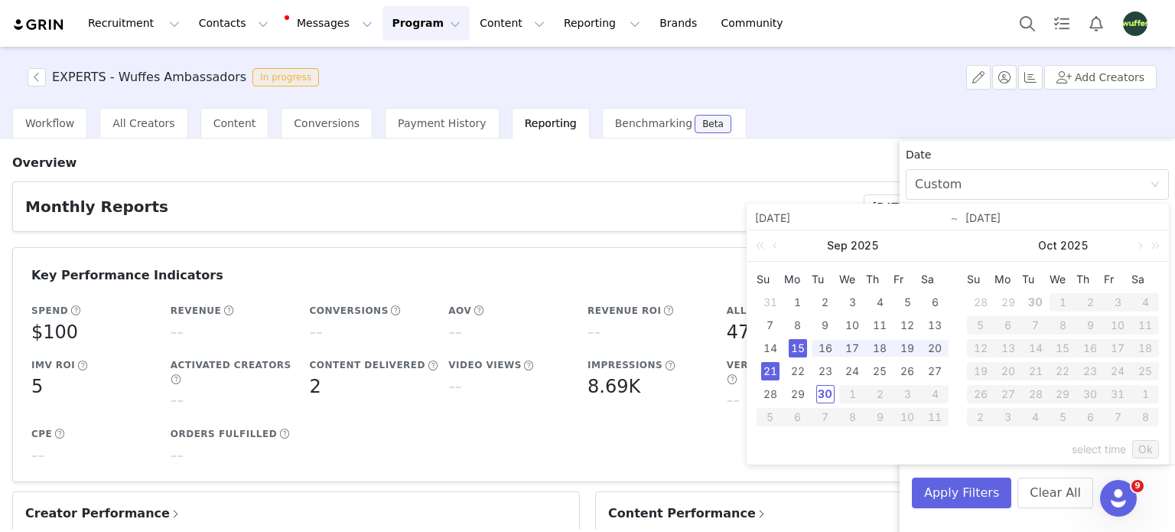
click at [775, 368] on div "21" at bounding box center [770, 371] width 18 height 18
type input "[DATE]"
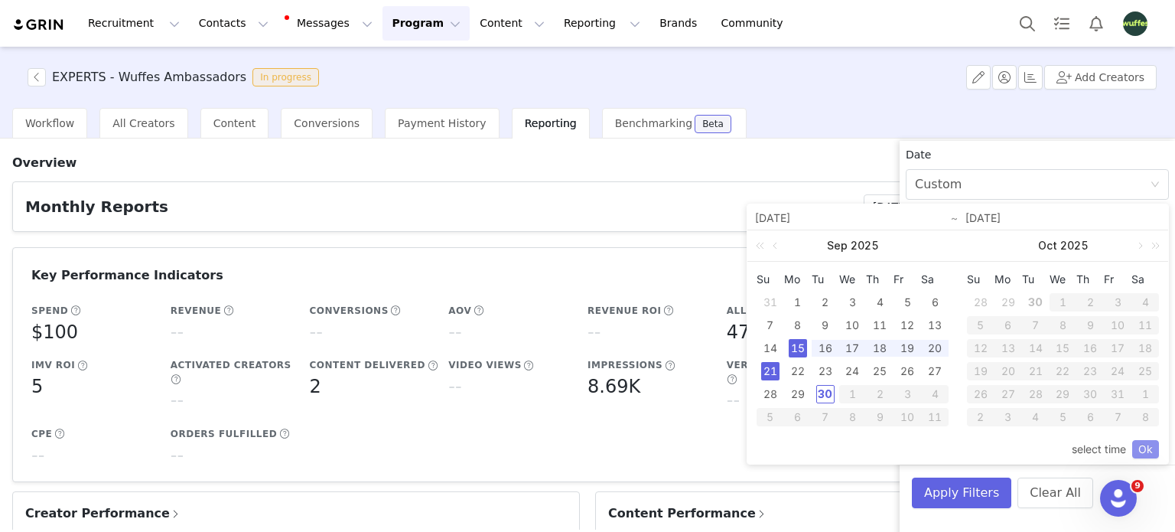
click at [1142, 450] on link "Ok" at bounding box center [1146, 449] width 27 height 18
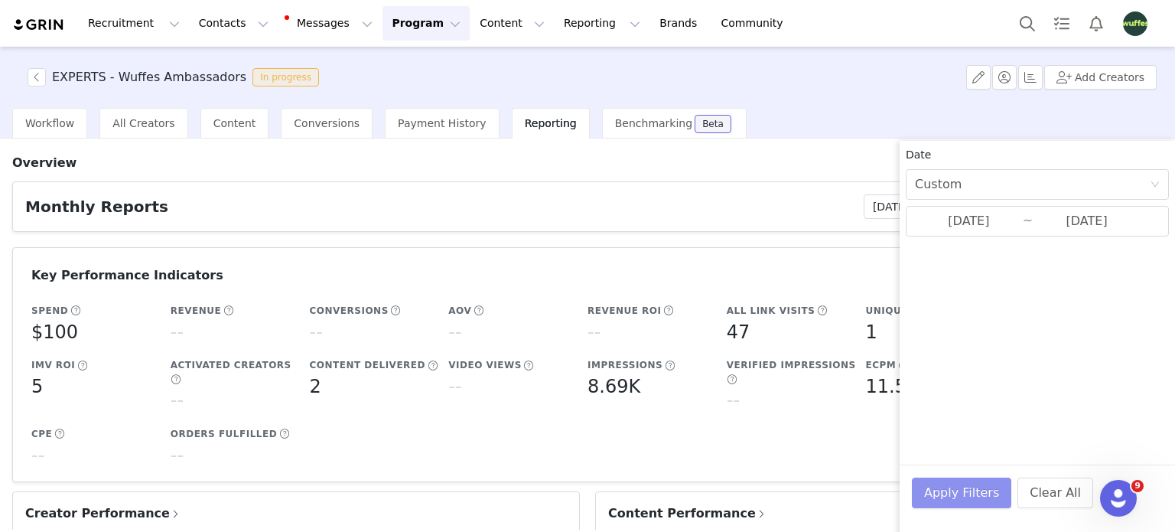
click at [959, 490] on button "Apply Filters" at bounding box center [961, 493] width 99 height 31
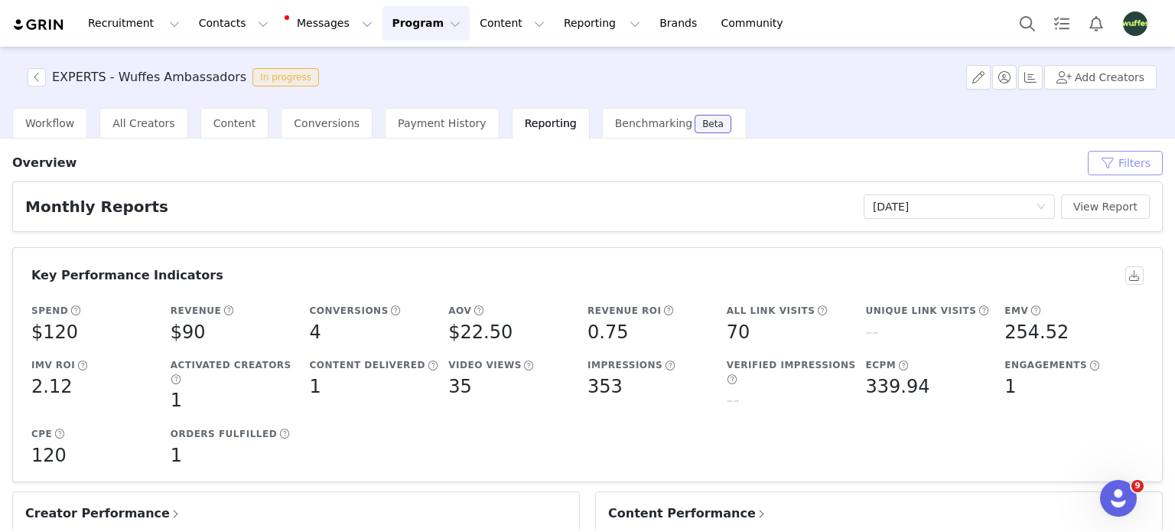
click at [1110, 155] on button "Filters" at bounding box center [1125, 163] width 75 height 24
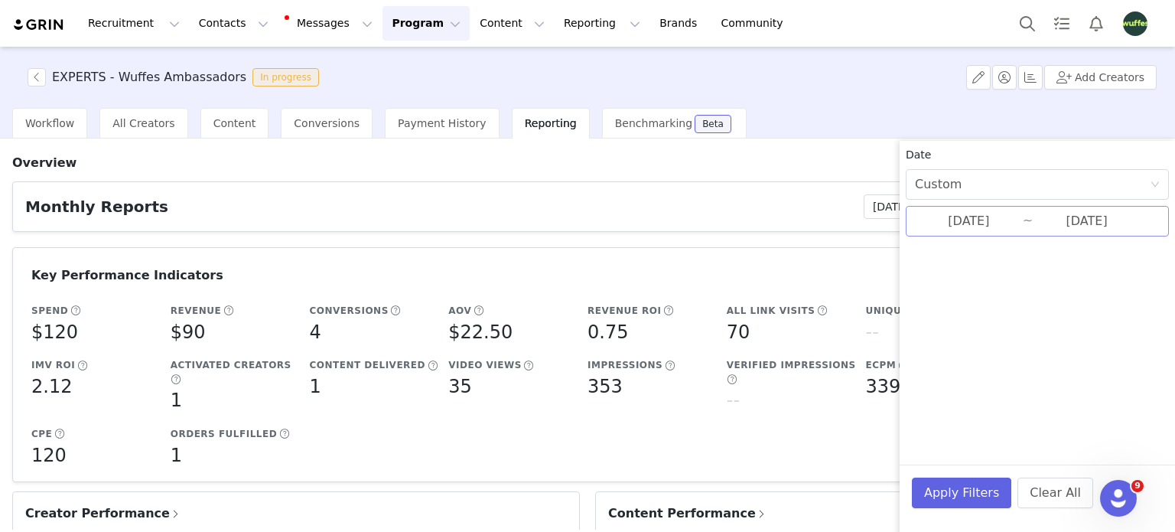
click at [968, 223] on input "[DATE]" at bounding box center [969, 221] width 108 height 20
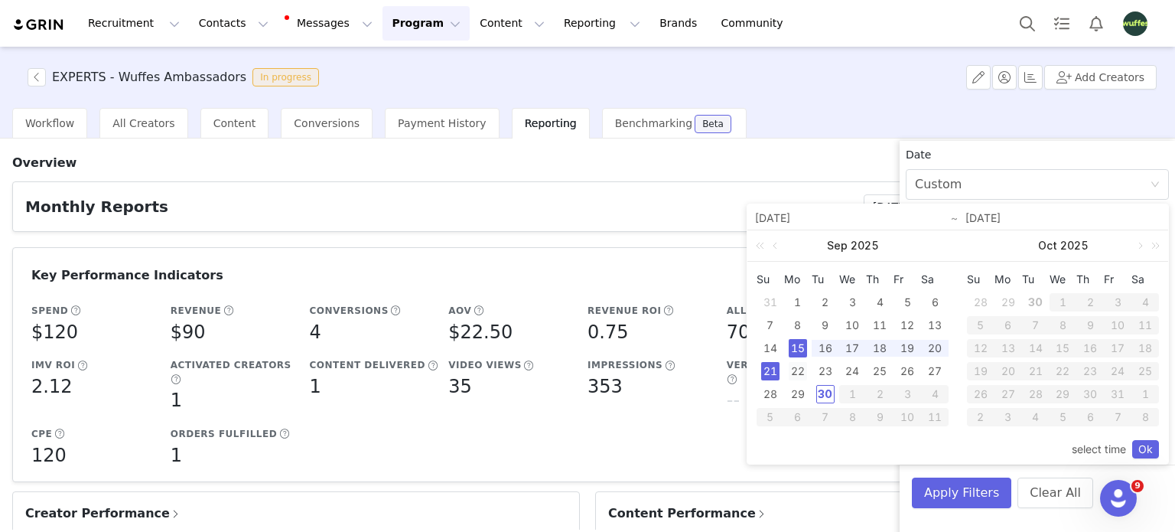
click at [801, 373] on div "22" at bounding box center [798, 371] width 18 height 18
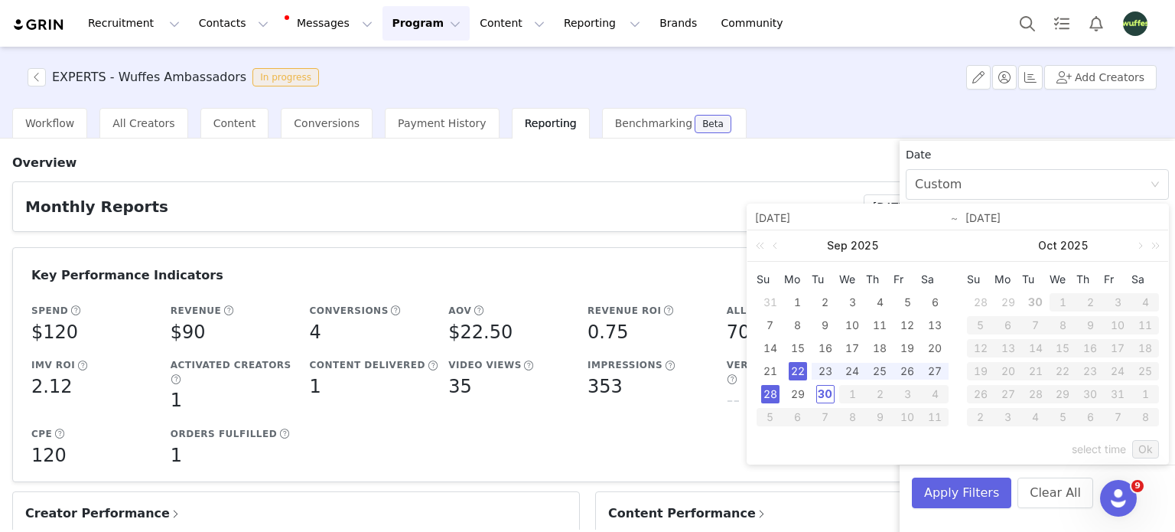
click at [769, 396] on div "28" at bounding box center [770, 394] width 18 height 18
type input "[DATE]"
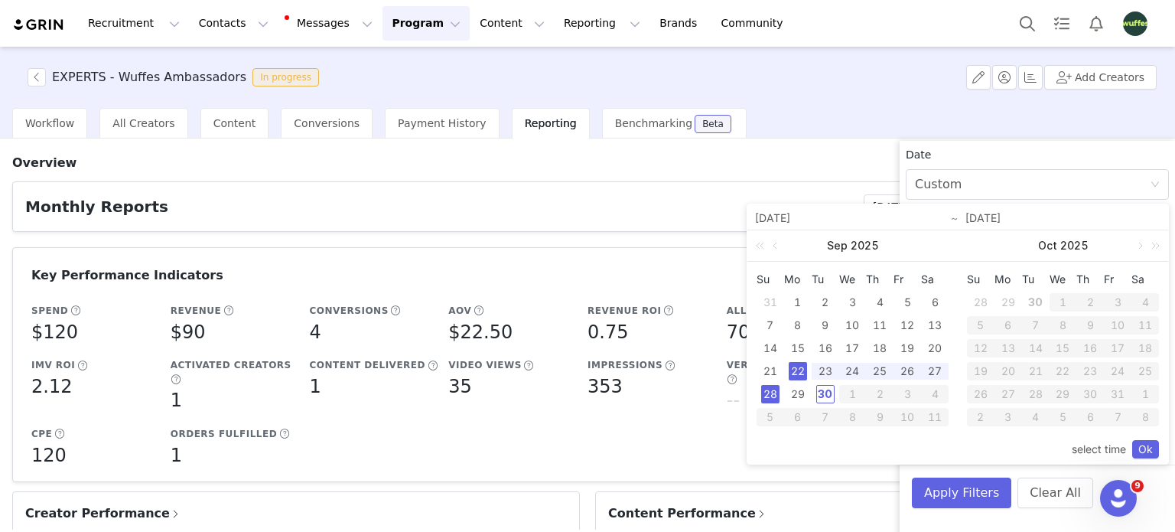
drag, startPoint x: 1152, startPoint y: 452, endPoint x: 1134, endPoint y: 458, distance: 19.4
click at [1152, 452] on link "Ok" at bounding box center [1146, 449] width 27 height 18
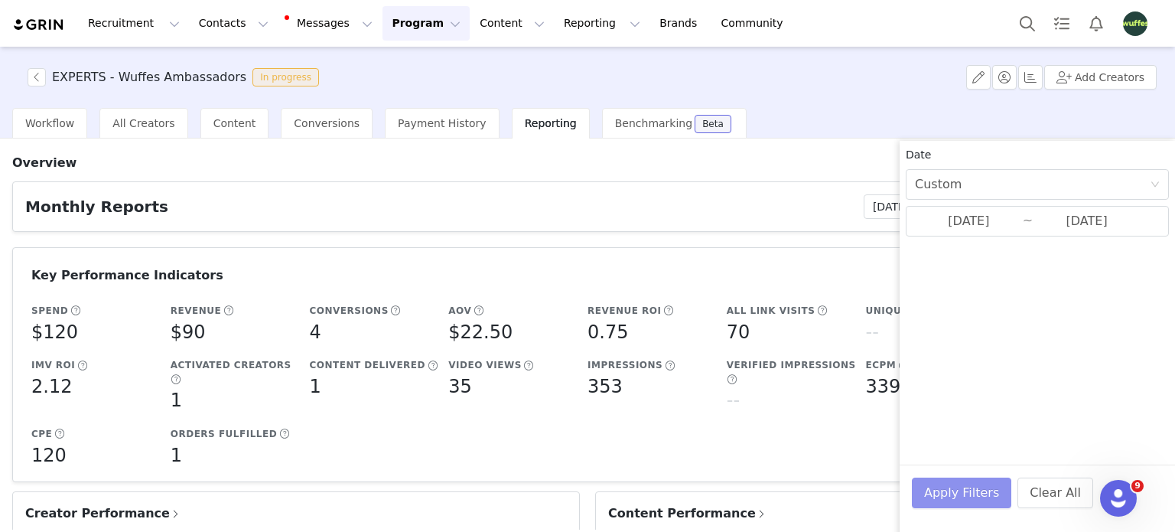
click at [962, 482] on button "Apply Filters" at bounding box center [961, 493] width 99 height 31
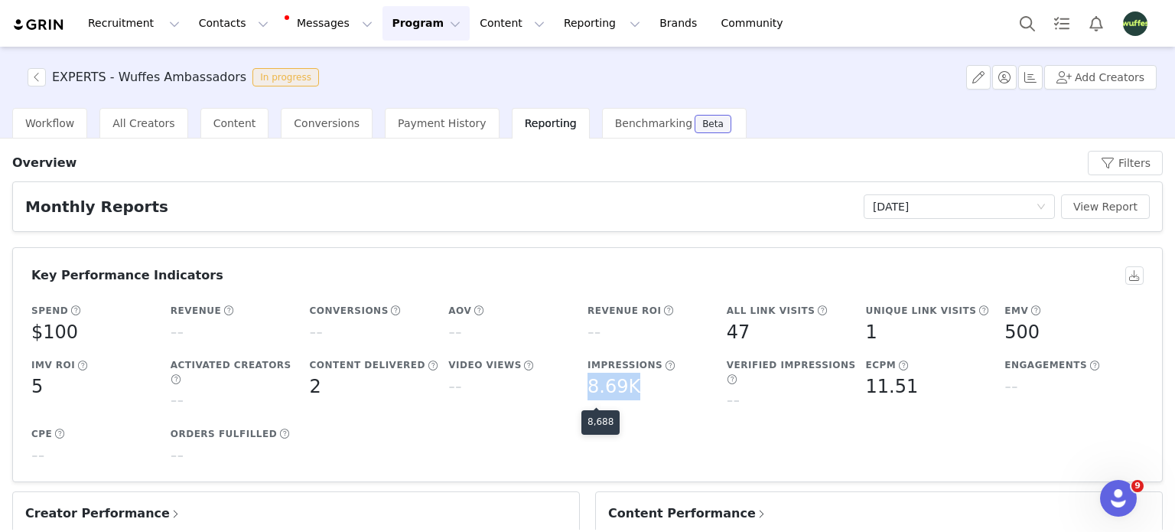
drag, startPoint x: 582, startPoint y: 389, endPoint x: 647, endPoint y: 388, distance: 64.3
click at [647, 388] on div "8.69K" at bounding box center [654, 387] width 132 height 28
copy h5 "8.69K"
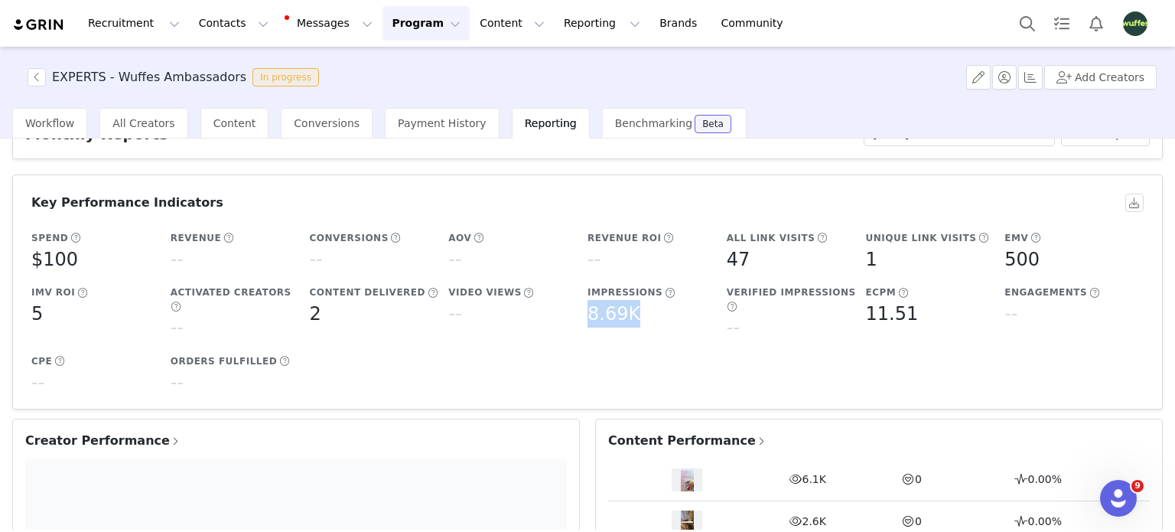
scroll to position [77, 0]
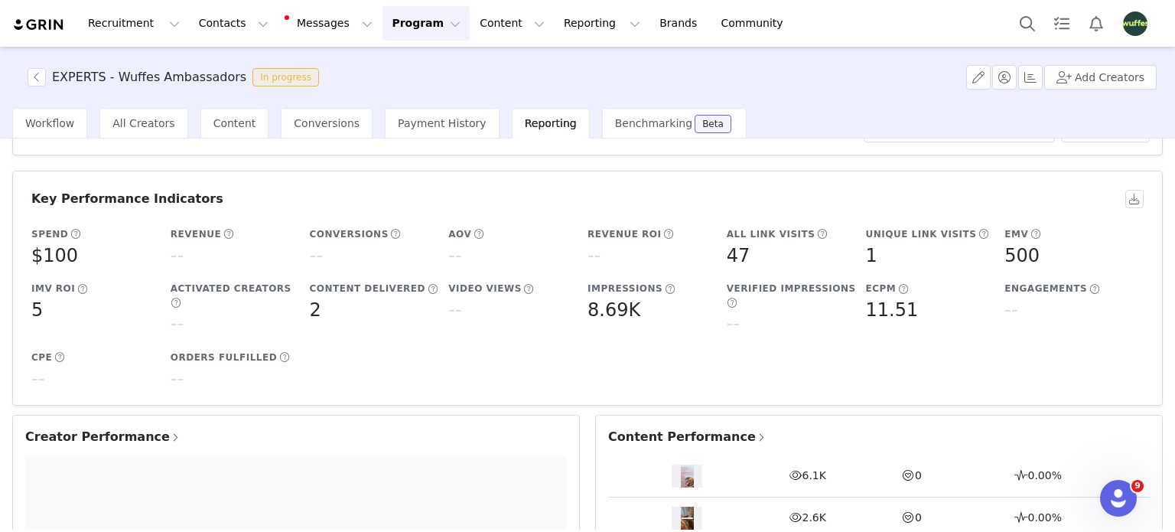
click at [132, 428] on span "Creator Performance" at bounding box center [103, 437] width 156 height 18
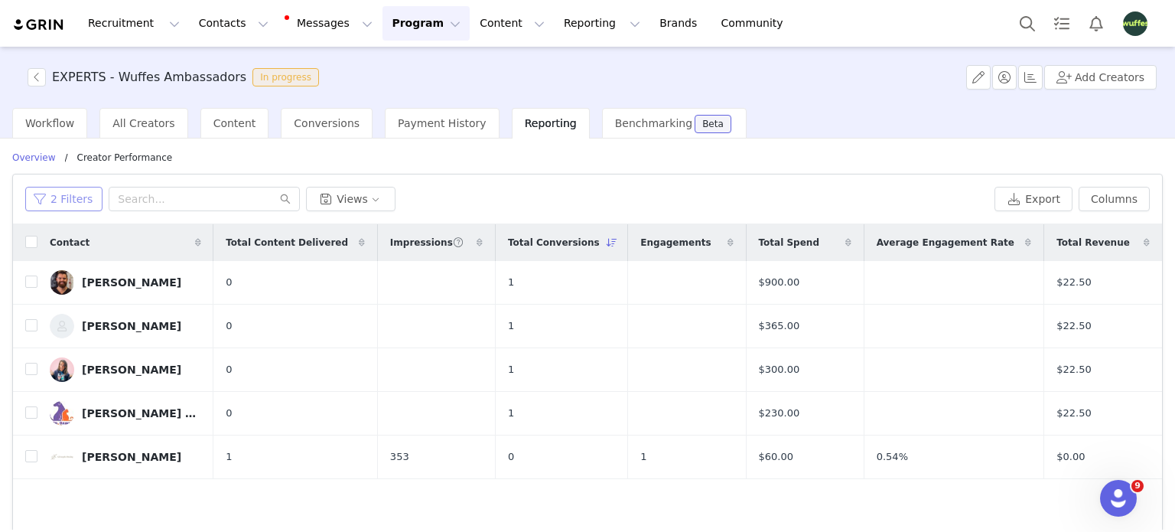
click at [53, 196] on button "2 Filters" at bounding box center [63, 199] width 77 height 24
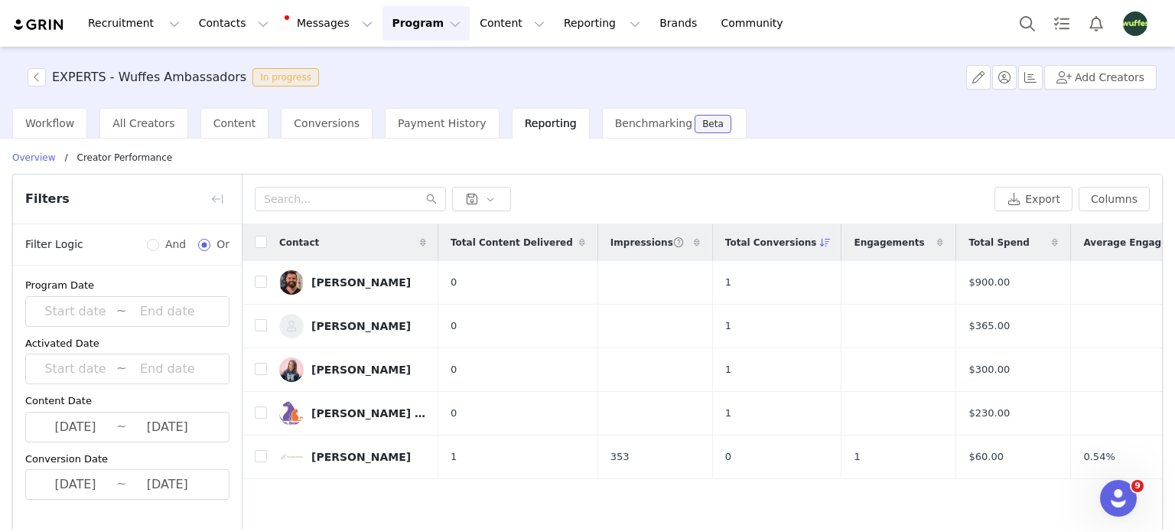
scroll to position [77, 0]
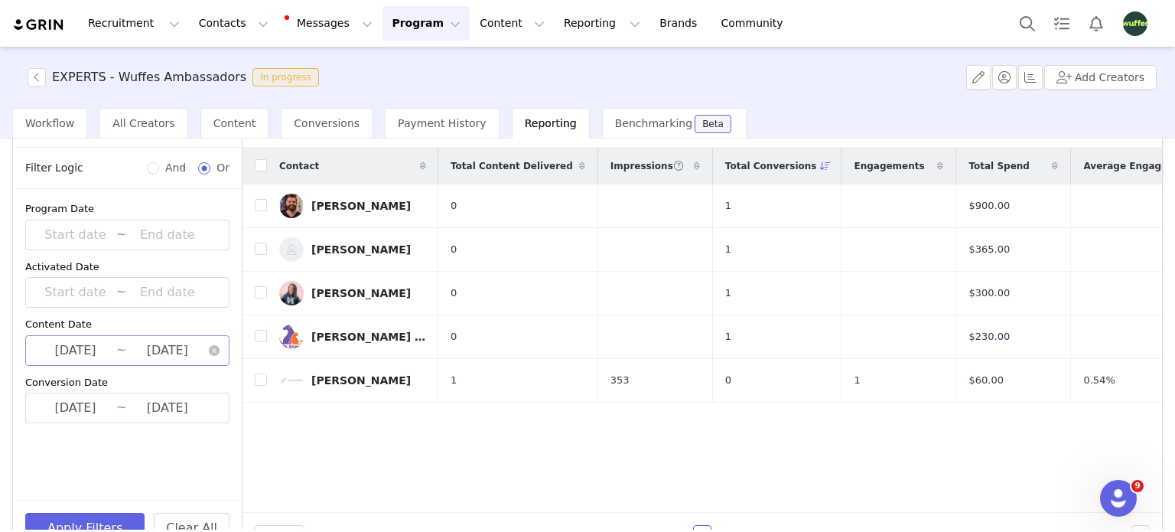
click at [113, 354] on input "[DATE]" at bounding box center [75, 351] width 82 height 20
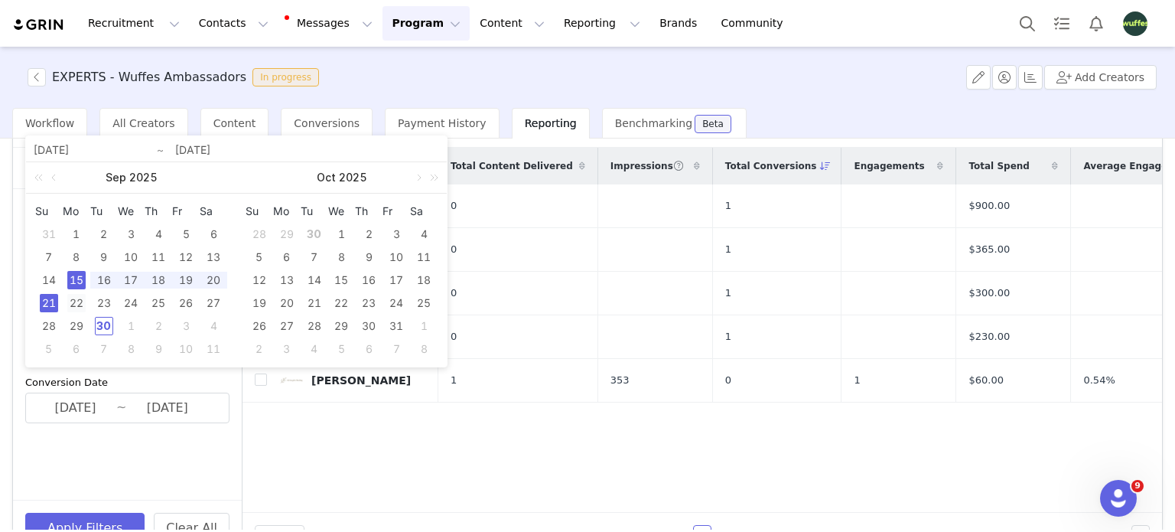
click at [81, 302] on div "22" at bounding box center [76, 303] width 18 height 18
click at [49, 321] on div "28" at bounding box center [49, 326] width 18 height 18
type input "[DATE]"
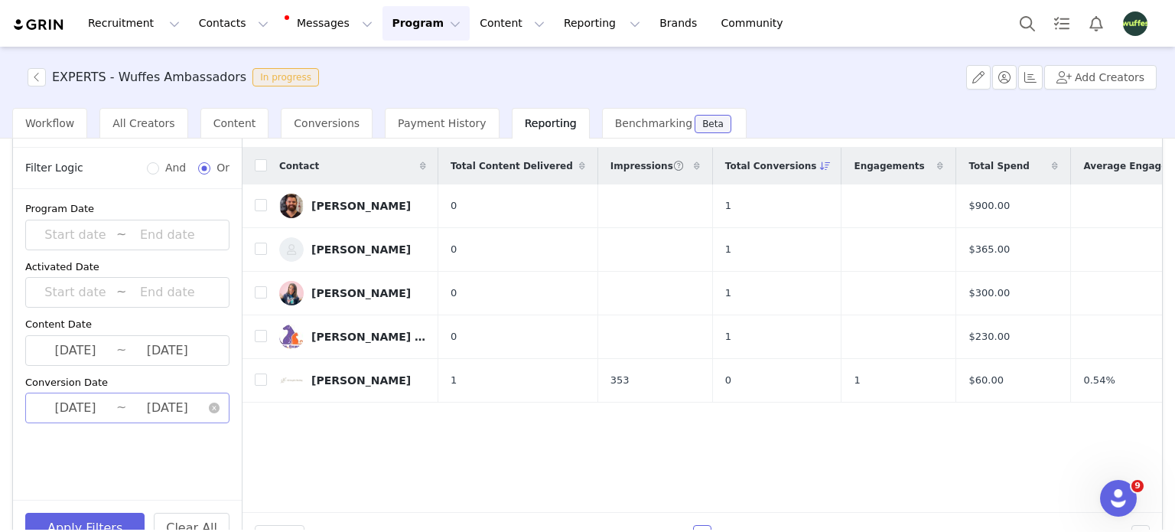
click at [94, 407] on input "[DATE]" at bounding box center [75, 408] width 82 height 20
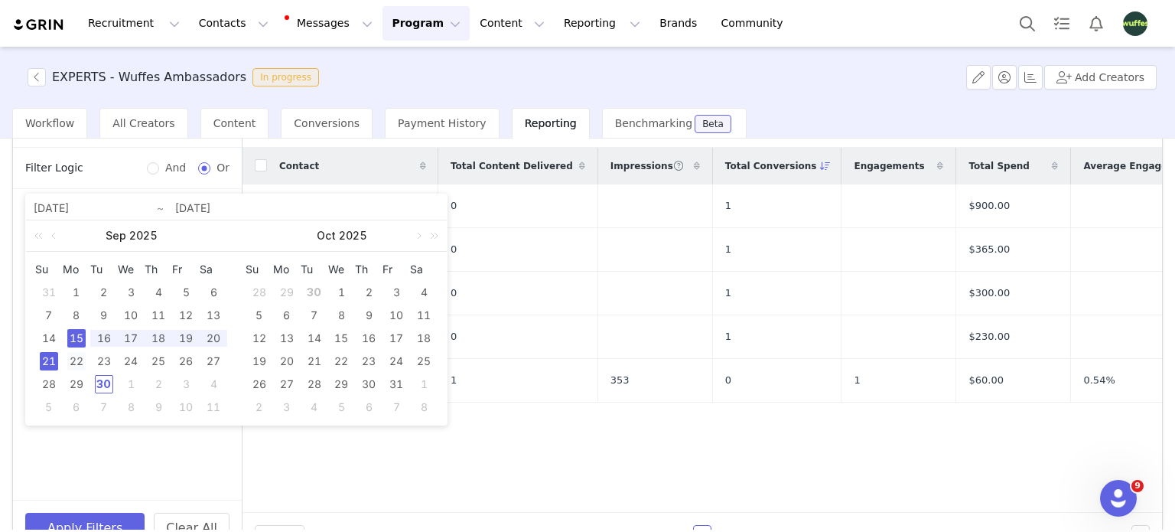
click at [78, 360] on div "22" at bounding box center [76, 361] width 18 height 18
click at [47, 383] on div "28" at bounding box center [49, 384] width 18 height 18
type input "[DATE]"
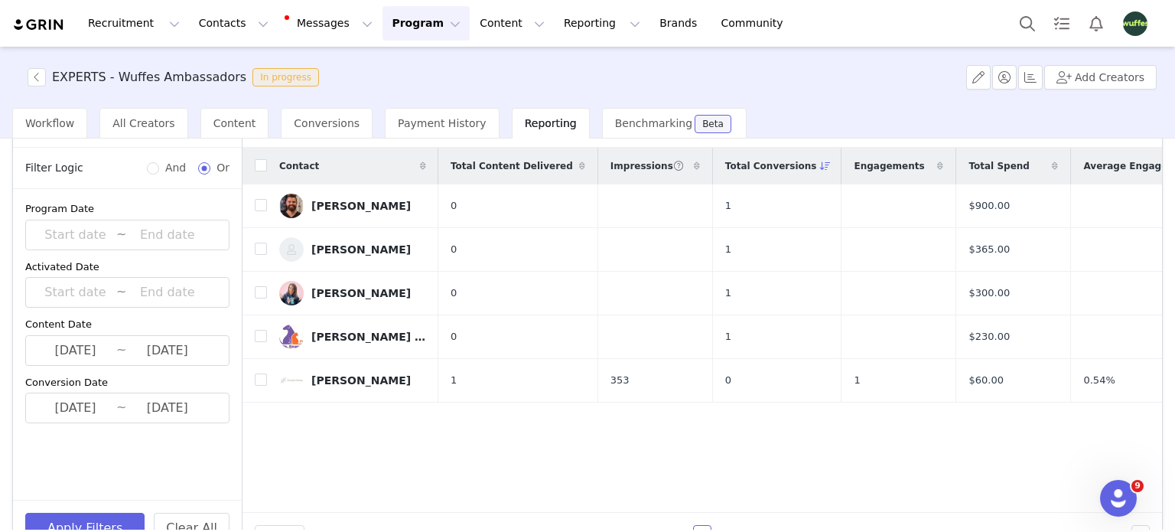
click at [83, 440] on div "Program Date ~ Activated Date ~ Content Date [DATE] ~ [DATE] Conversion Date [D…" at bounding box center [127, 344] width 229 height 311
click at [95, 517] on button "Apply Filters" at bounding box center [84, 528] width 119 height 31
